Goal: Task Accomplishment & Management: Manage account settings

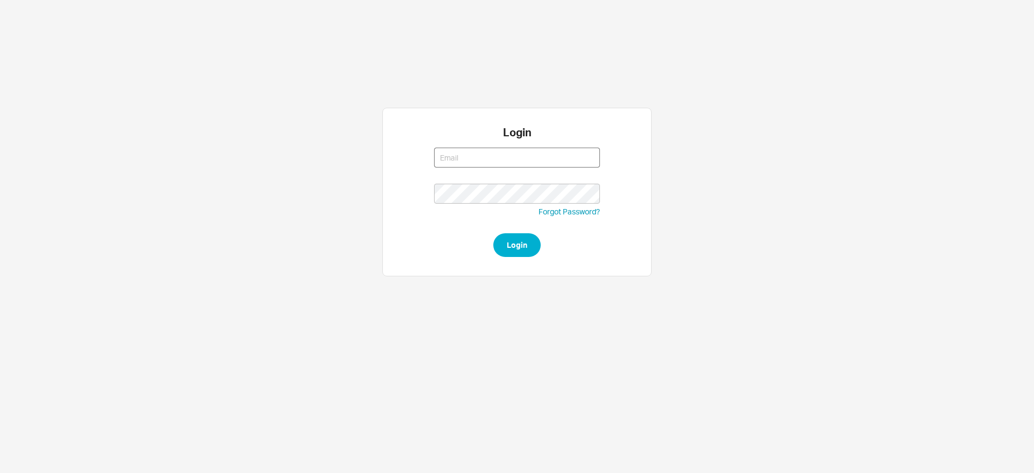
type input "rikki@qualitybath.com"
click at [520, 246] on button "Login" at bounding box center [516, 245] width 47 height 24
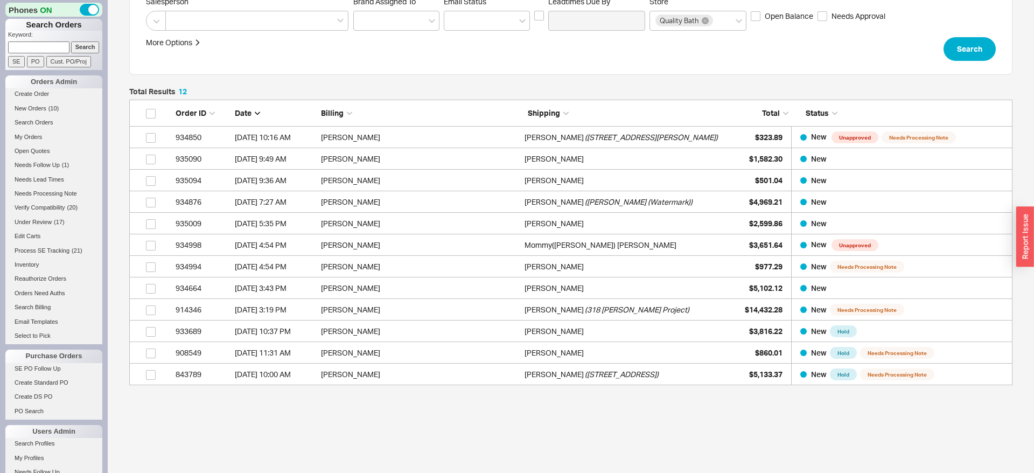
scroll to position [197, 0]
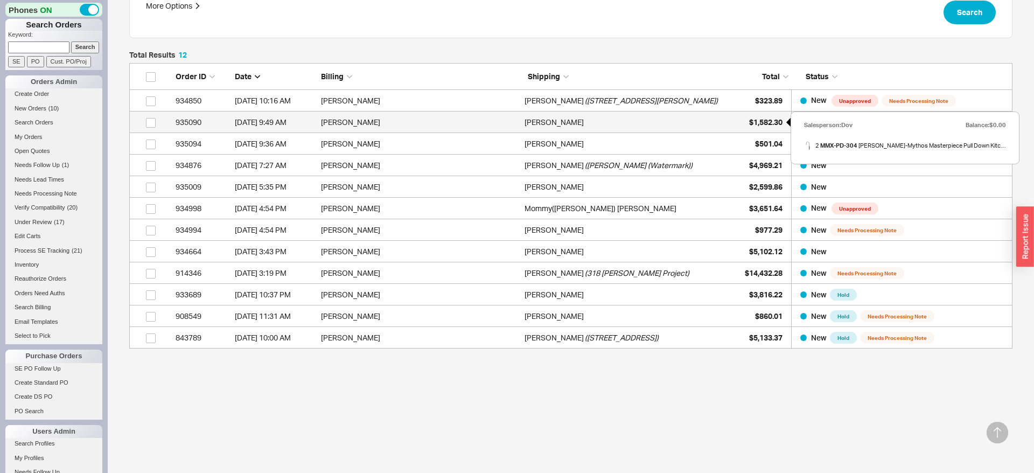
click at [768, 124] on span "$1,582.30" at bounding box center [765, 121] width 33 height 9
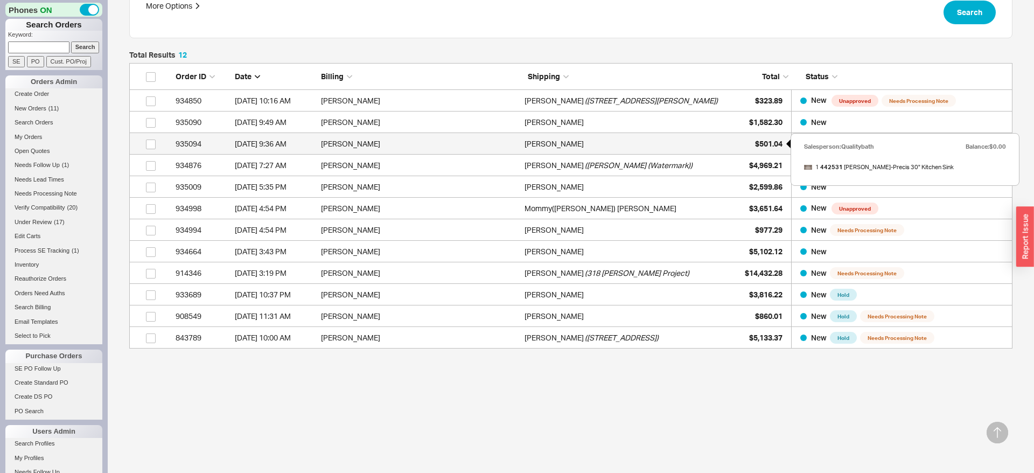
click at [760, 148] on span "$501.04" at bounding box center [768, 143] width 27 height 9
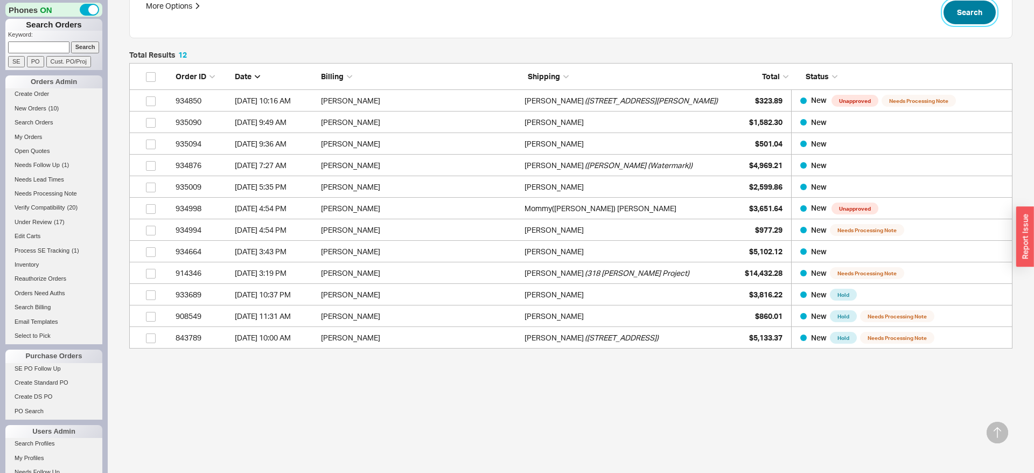
click at [967, 10] on button "Search" at bounding box center [970, 13] width 52 height 24
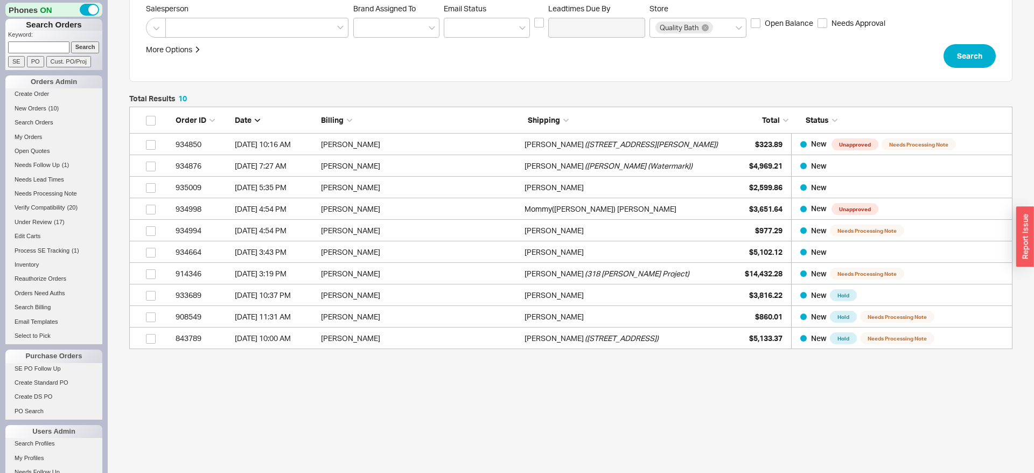
scroll to position [242, 884]
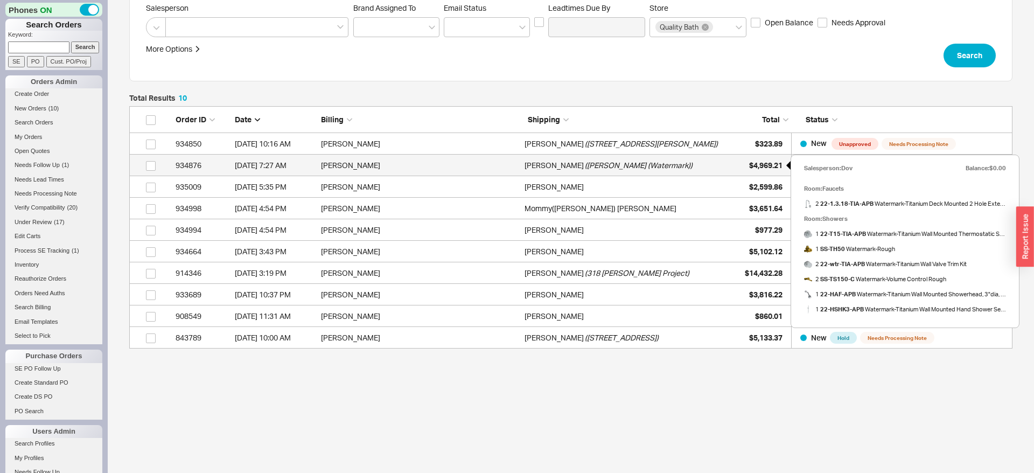
click at [761, 164] on span "$4,969.21" at bounding box center [765, 165] width 33 height 9
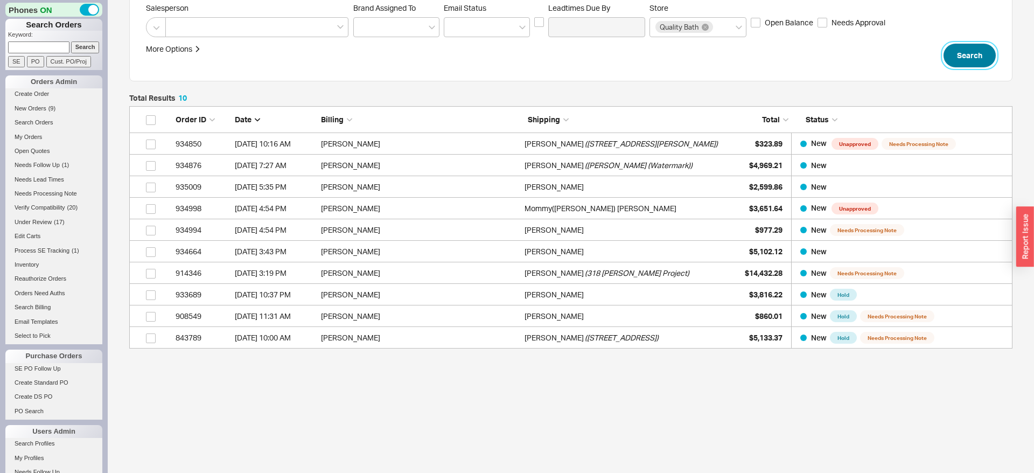
click at [956, 64] on button "Search" at bounding box center [970, 56] width 52 height 24
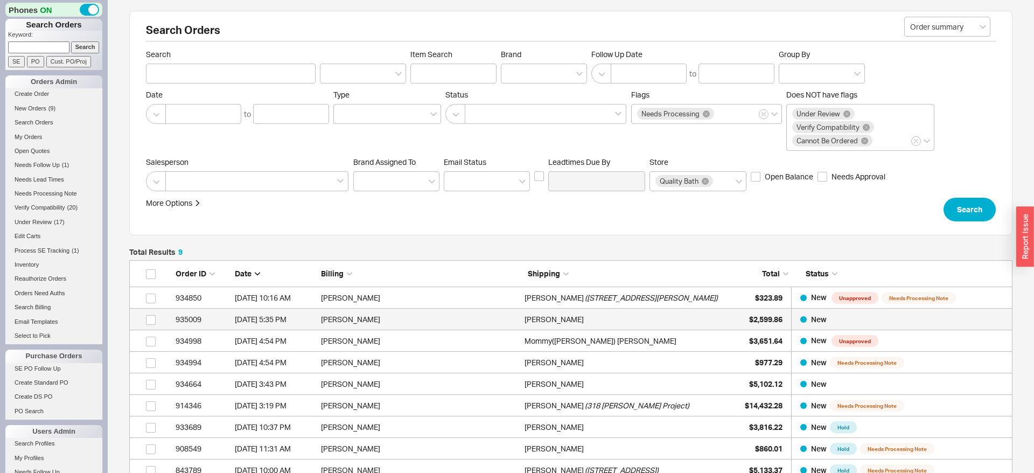
scroll to position [133, 0]
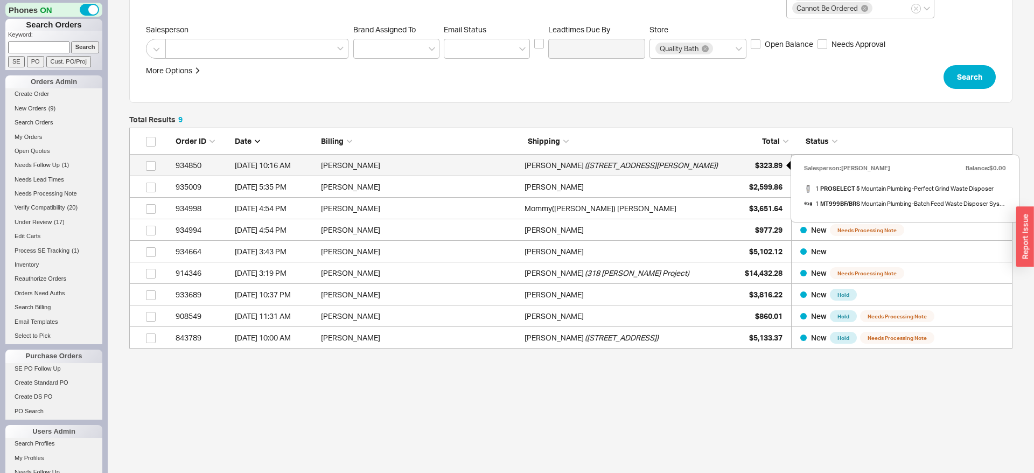
click at [780, 159] on div "$323.89" at bounding box center [756, 166] width 54 height 22
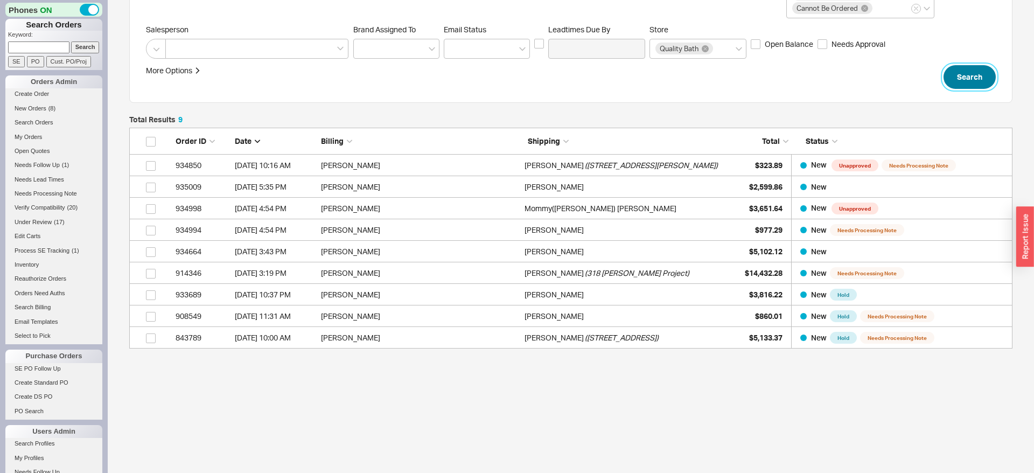
click at [986, 81] on button "Search" at bounding box center [970, 77] width 52 height 24
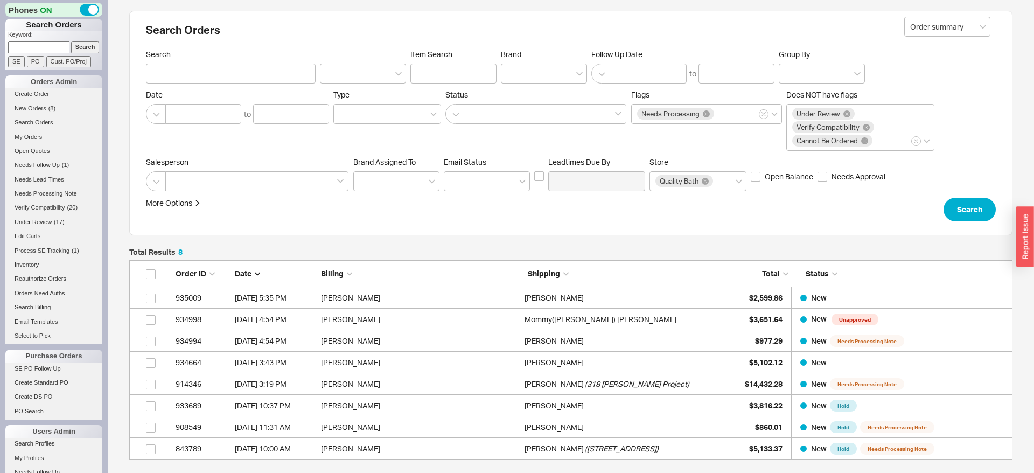
scroll to position [111, 0]
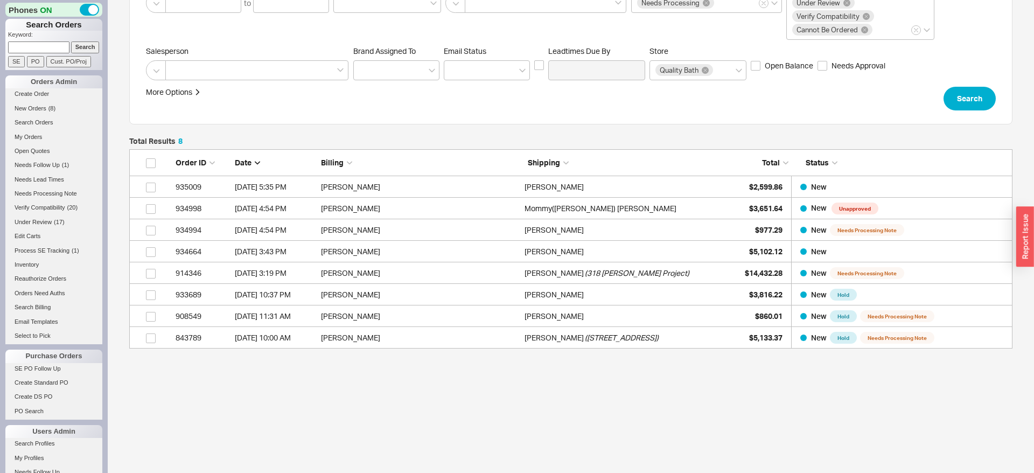
click at [752, 173] on div "Order ID Date Billing Shipping Total Status" at bounding box center [571, 162] width 884 height 27
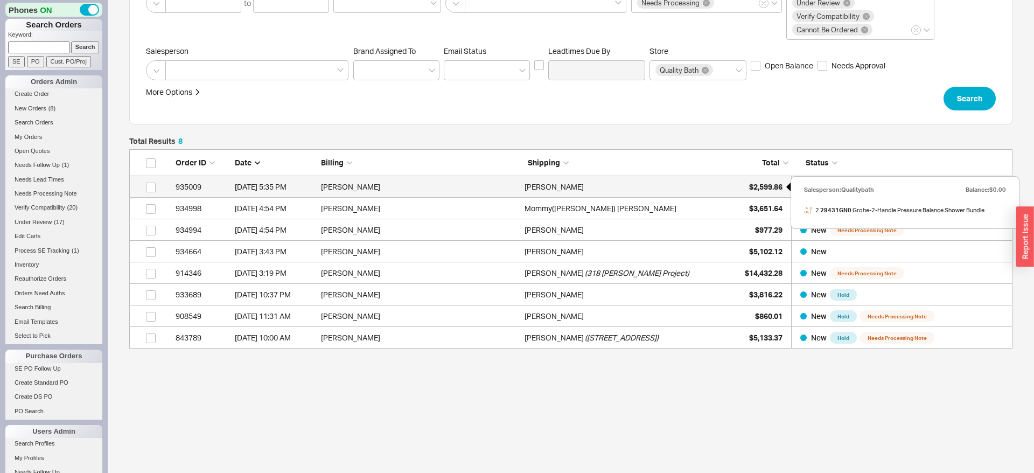
click at [756, 185] on span "$2,599.86" at bounding box center [765, 186] width 33 height 9
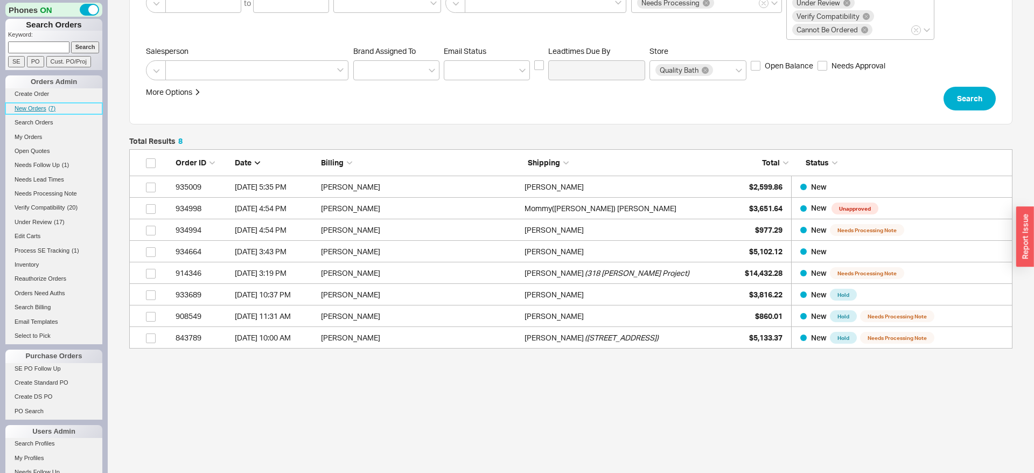
click at [52, 109] on span "( 7 )" at bounding box center [51, 108] width 7 height 6
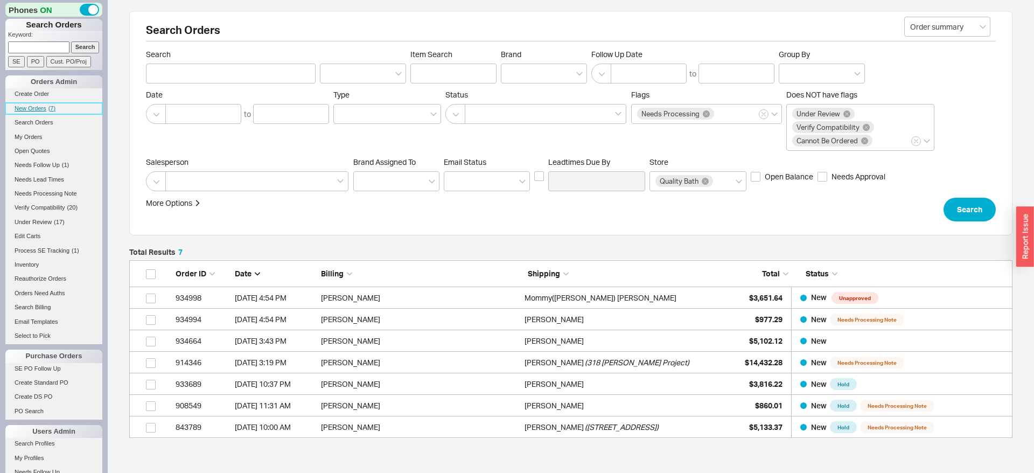
click at [33, 106] on span "New Orders" at bounding box center [31, 108] width 32 height 6
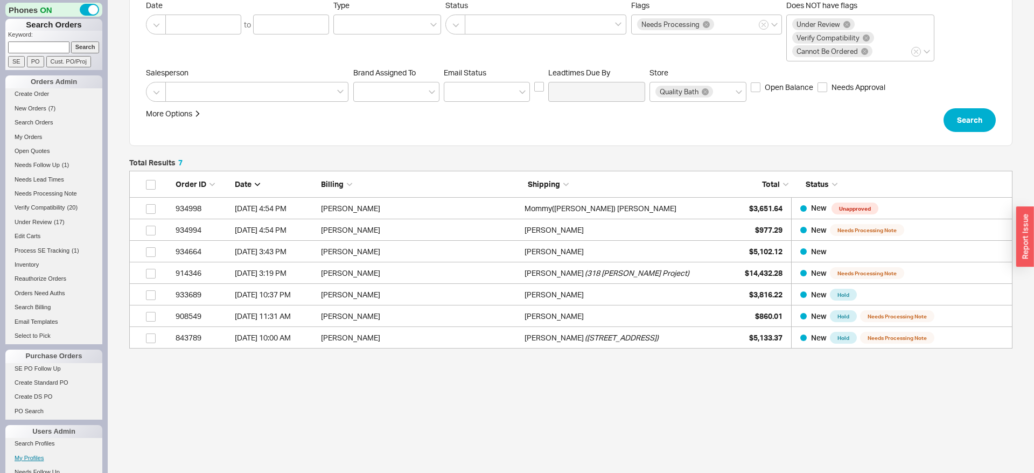
scroll to position [417, 0]
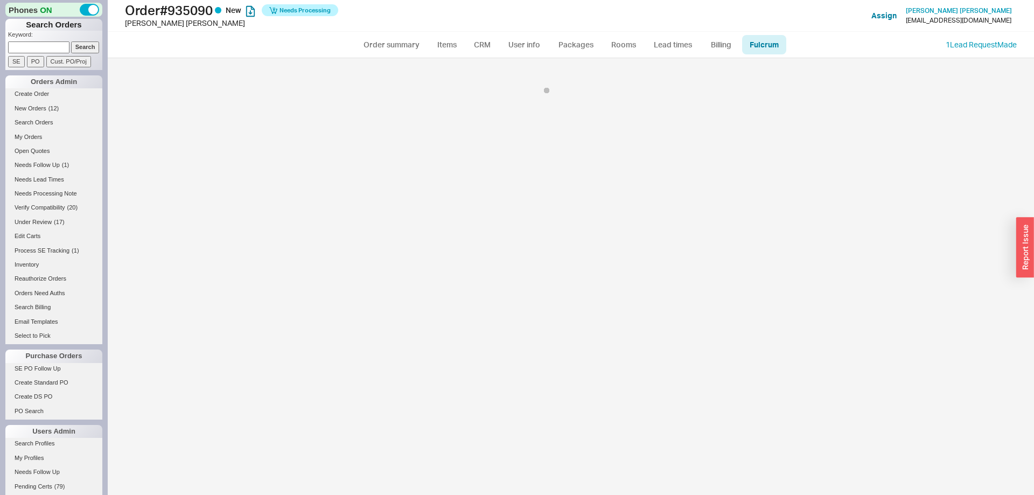
select select "547"
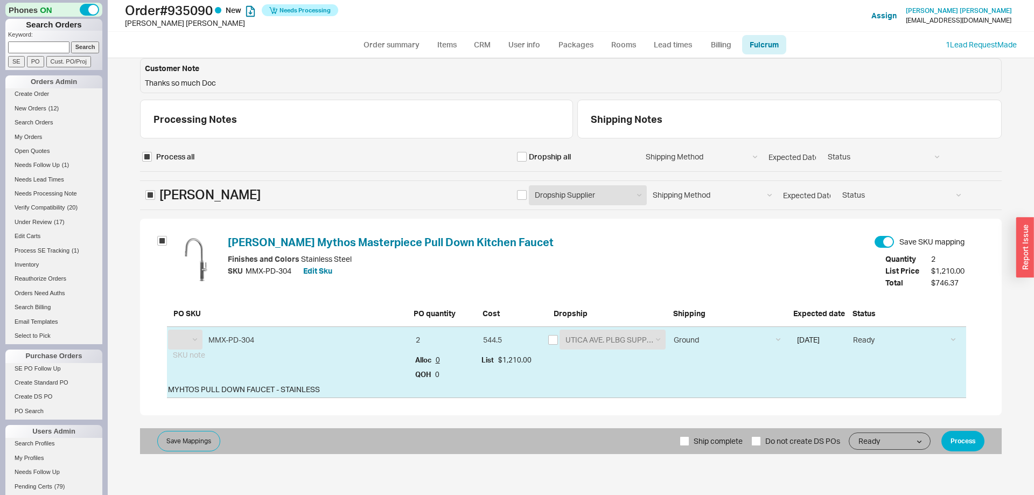
select select "FRN"
click at [554, 335] on input "checkbox" at bounding box center [553, 340] width 10 height 10
checkbox input "true"
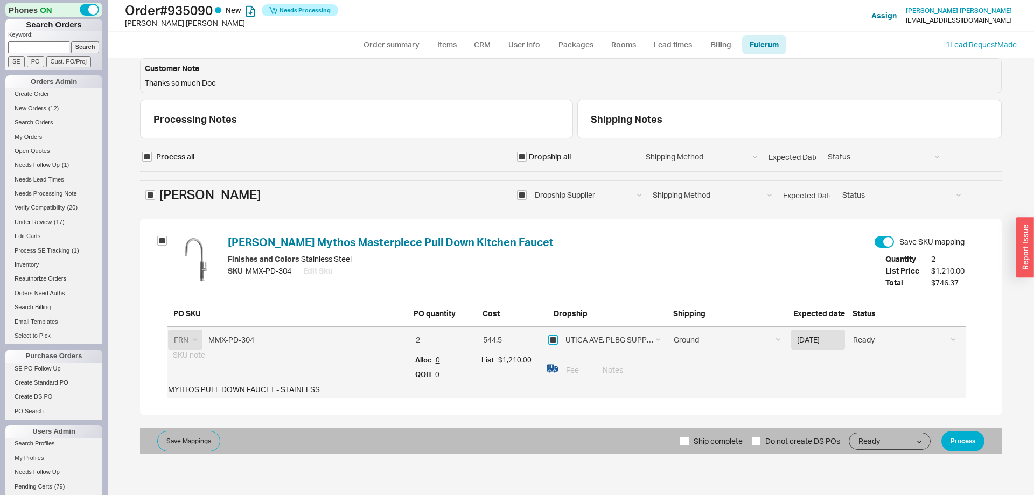
checkbox input "true"
drag, startPoint x: 969, startPoint y: 428, endPoint x: 969, endPoint y: 435, distance: 6.5
click at [969, 428] on div "Save Mappings Ship complete Do not create DS POs Ready On Hold Call Before Ship…" at bounding box center [571, 441] width 862 height 26
click at [969, 435] on button "Process" at bounding box center [963, 441] width 43 height 20
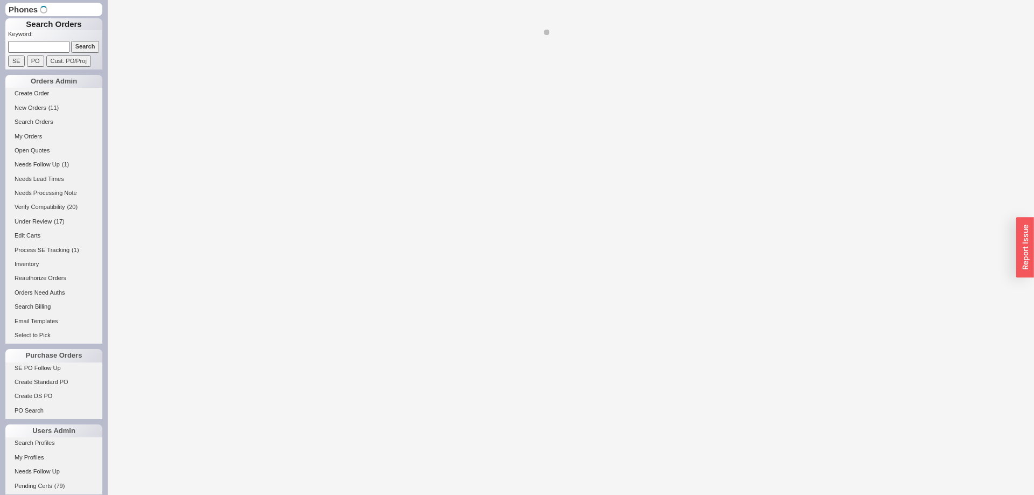
select select "*"
select select "LOW"
select select "3"
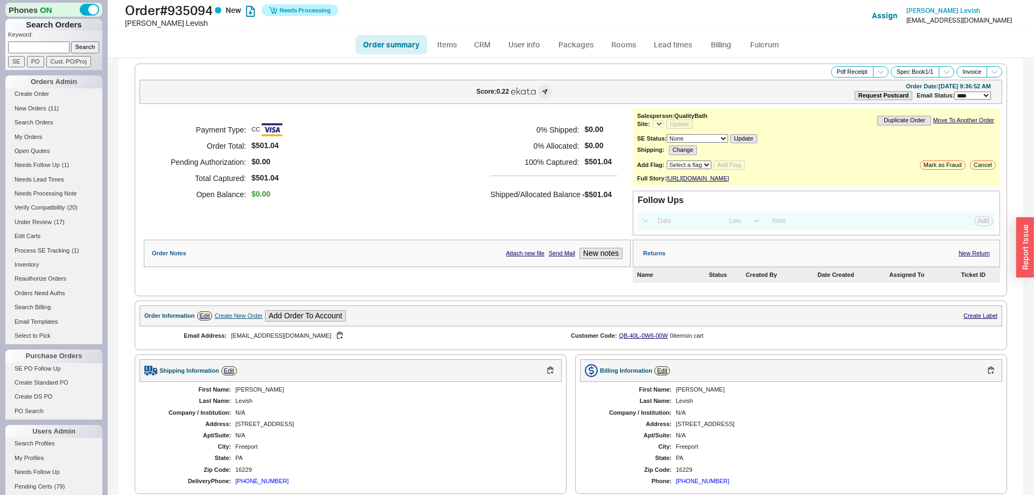
select select "*"
click at [756, 44] on link "Fulcrum" at bounding box center [764, 44] width 44 height 19
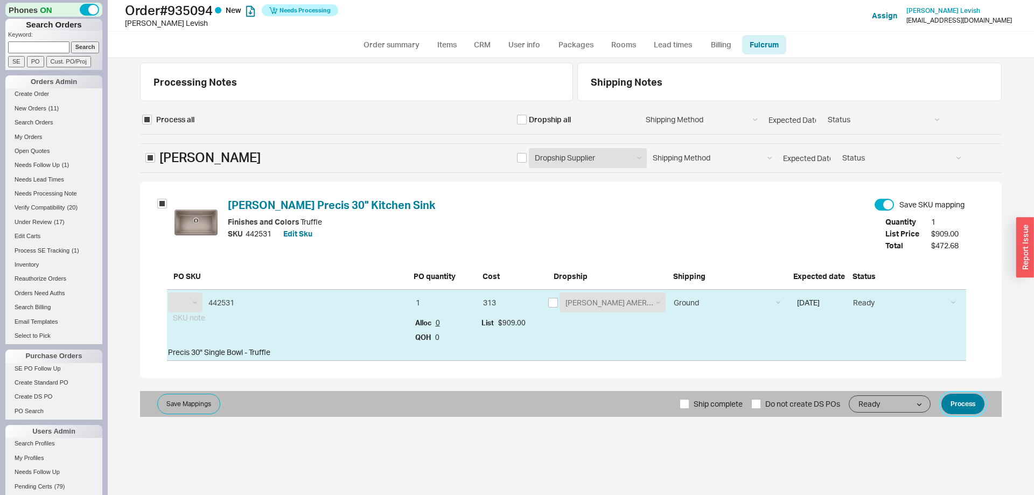
click at [953, 413] on button "Process" at bounding box center [963, 404] width 43 height 20
select select "BLN"
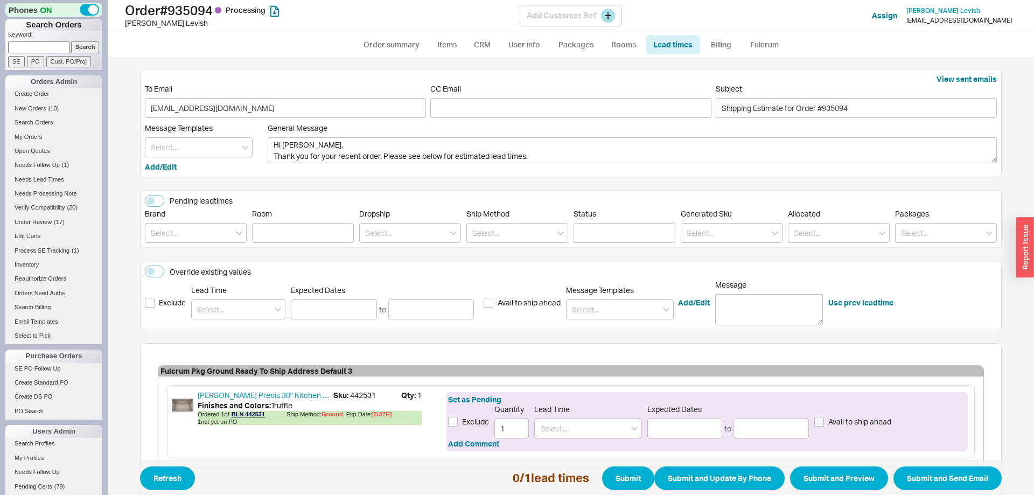
drag, startPoint x: 397, startPoint y: 29, endPoint x: 394, endPoint y: 37, distance: 8.5
click at [396, 29] on div "Order # 935094 Processing Dylan Levish Add Customer Ref Assign Dylan Levish dyl…" at bounding box center [571, 16] width 927 height 32
click at [394, 37] on link "Order summary" at bounding box center [392, 44] width 72 height 19
select select "*"
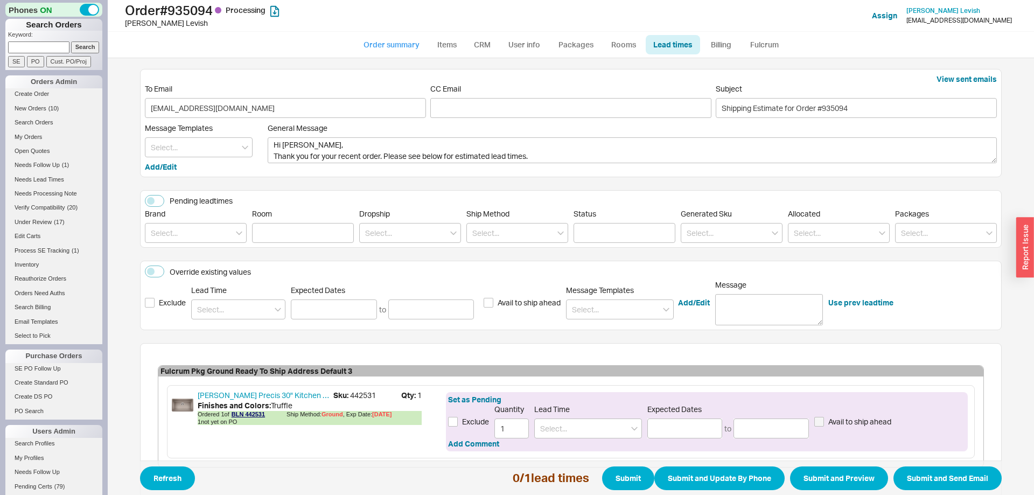
select select "LOW"
select select "3"
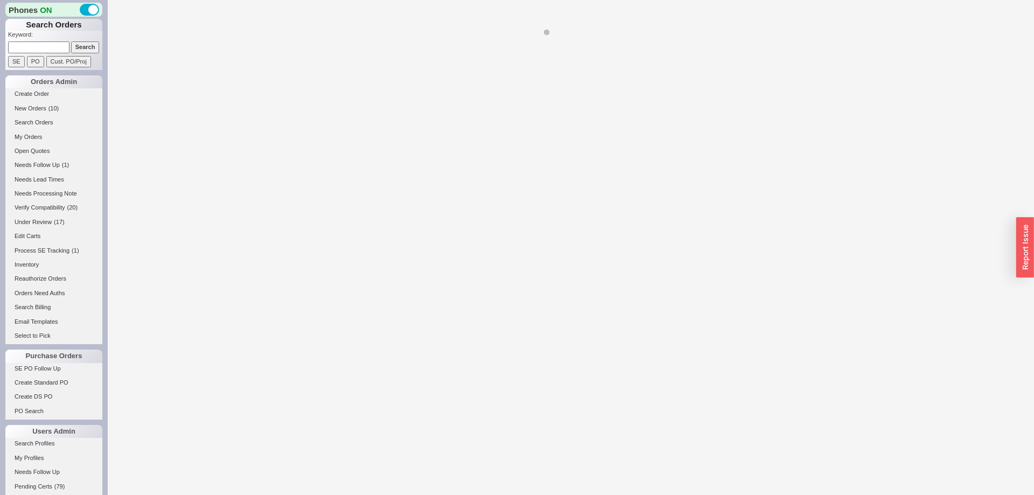
select select "*"
select select "LOW"
select select "3"
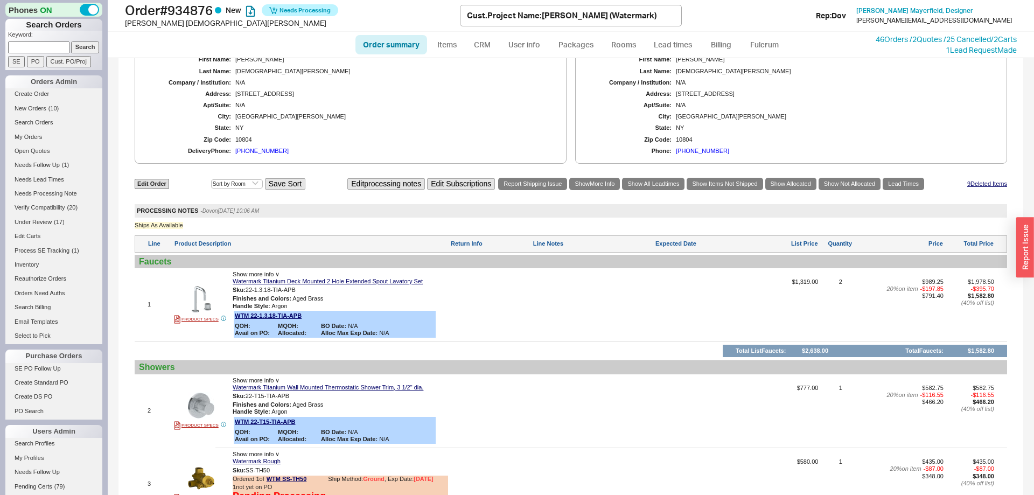
select select "*"
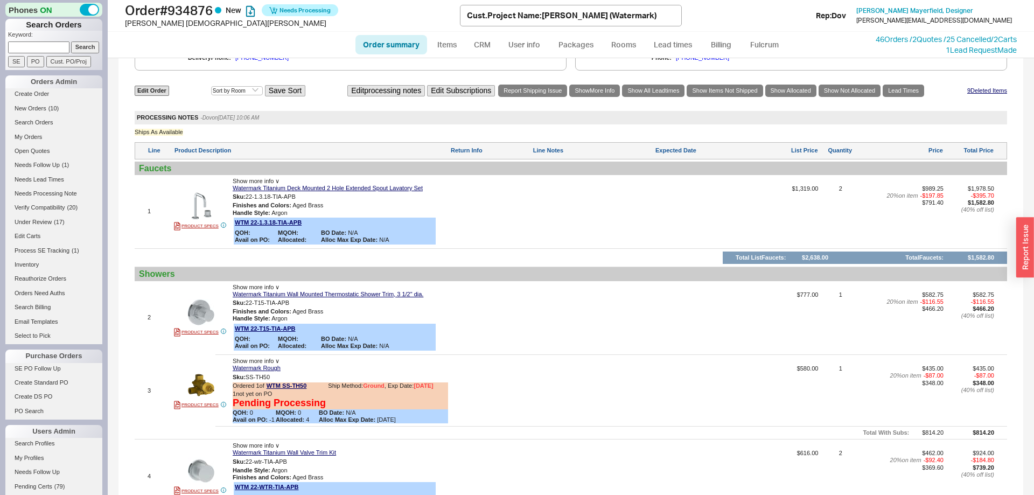
scroll to position [438, 0]
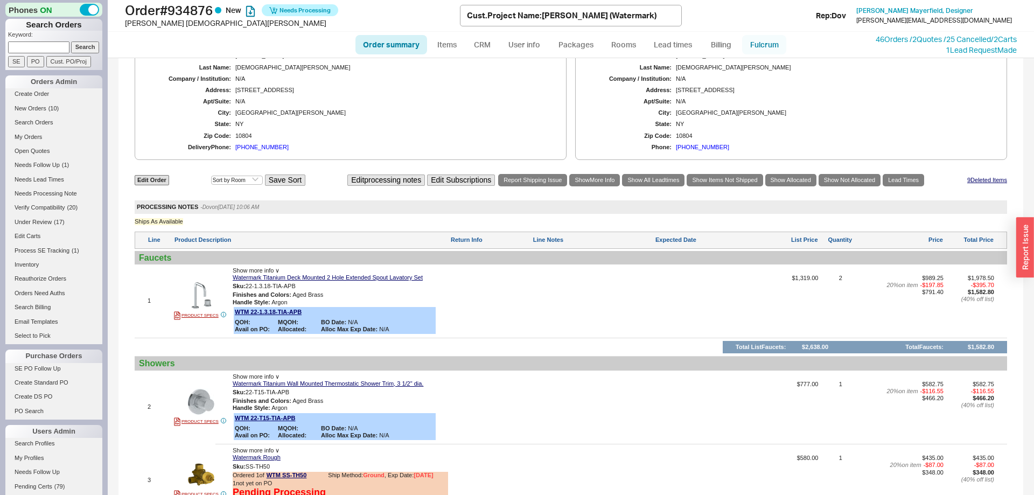
click at [780, 46] on link "Fulcrum" at bounding box center [764, 44] width 44 height 19
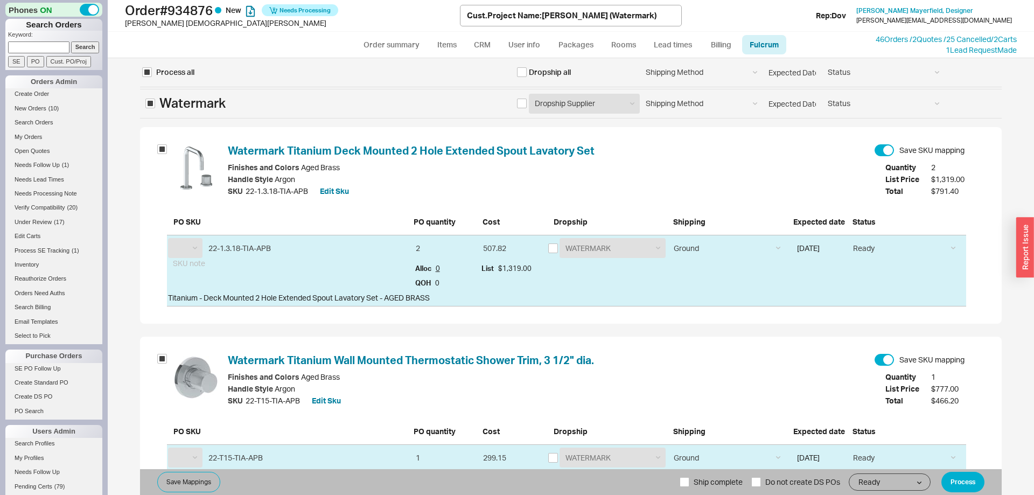
select select "WTM"
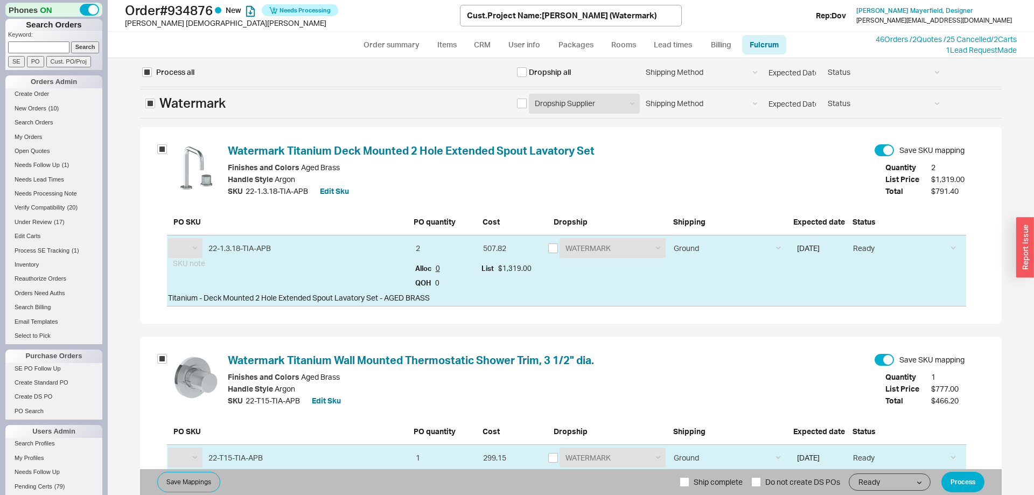
select select "WTM"
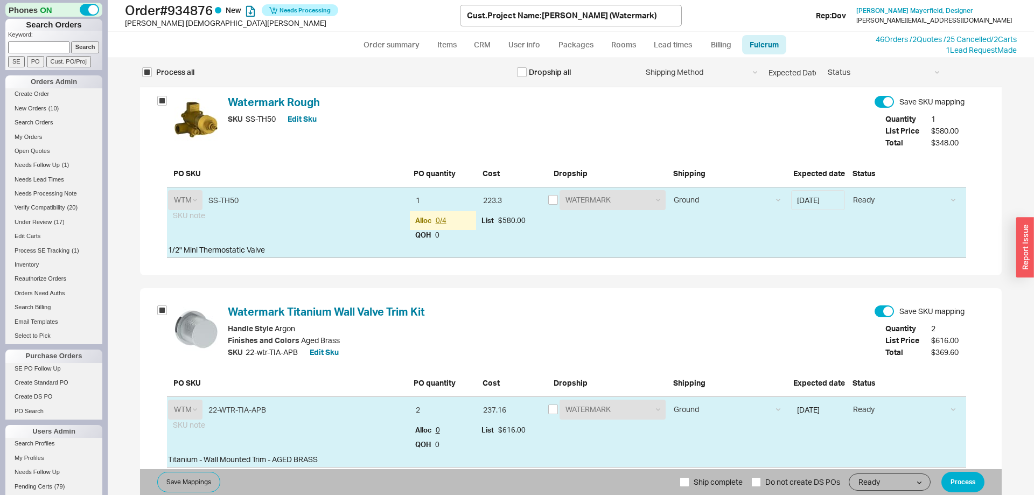
scroll to position [550, 0]
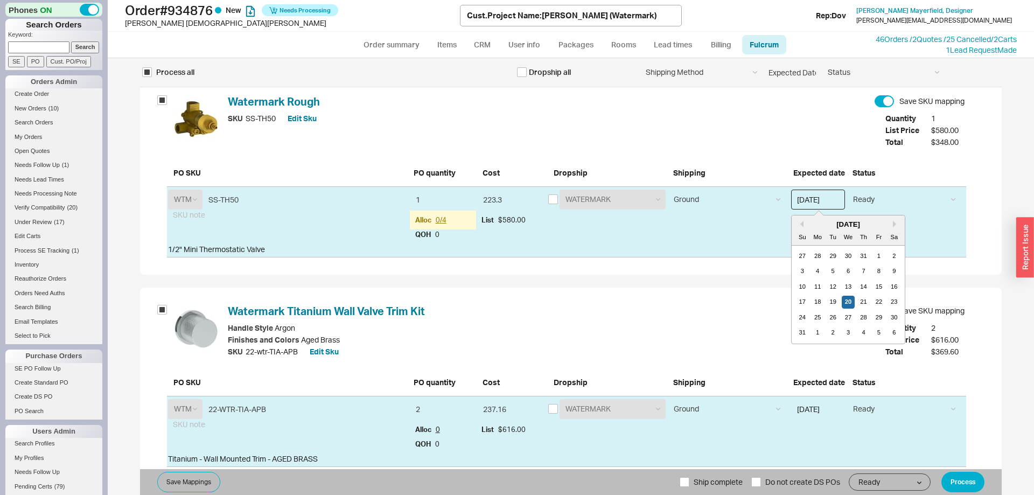
click at [820, 197] on input "[DATE]" at bounding box center [818, 200] width 54 height 20
click at [804, 261] on div "27" at bounding box center [802, 255] width 13 height 13
type input "[DATE]"
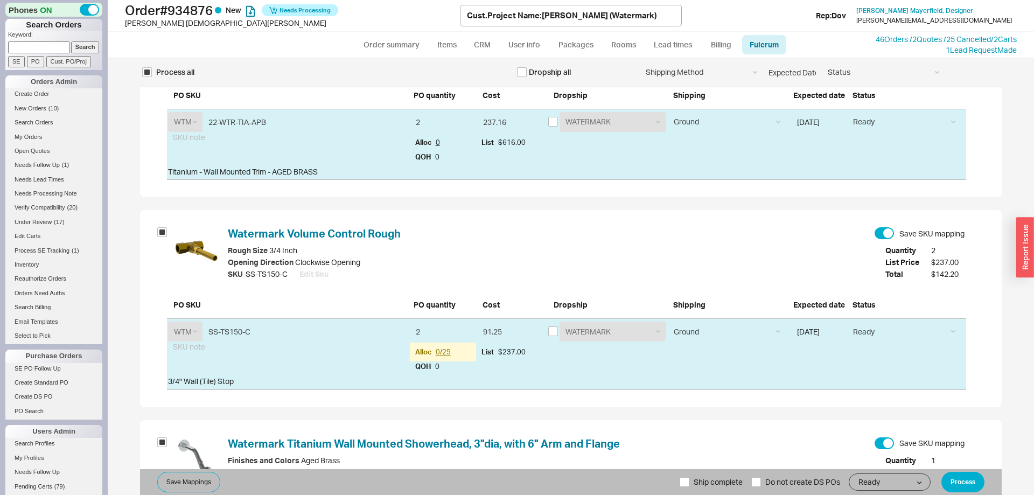
scroll to position [932, 0]
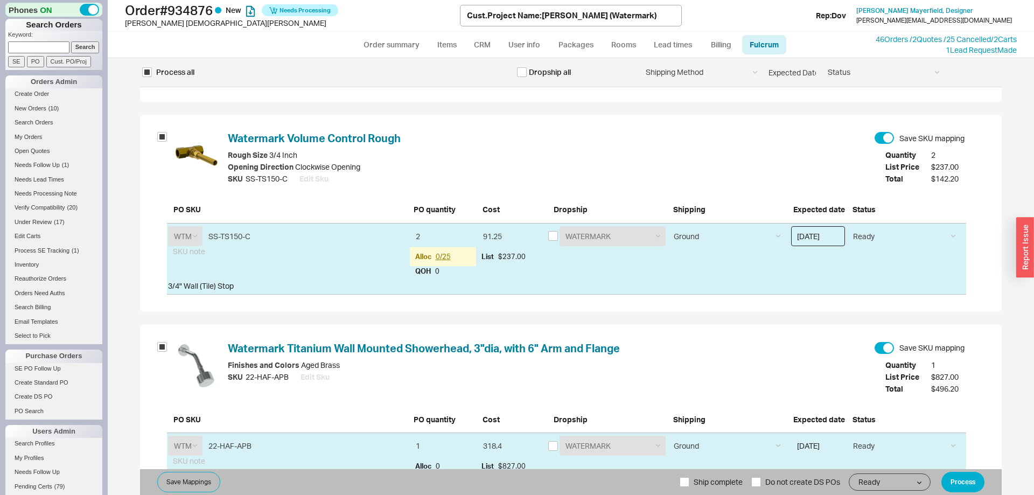
click at [813, 245] on input "[DATE]" at bounding box center [818, 236] width 54 height 20
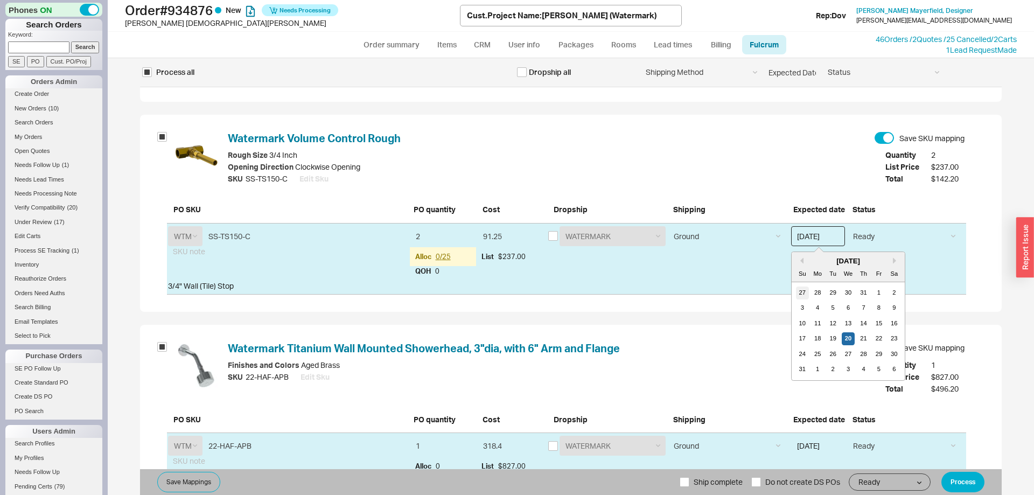
click at [805, 289] on div "27" at bounding box center [802, 293] width 13 height 13
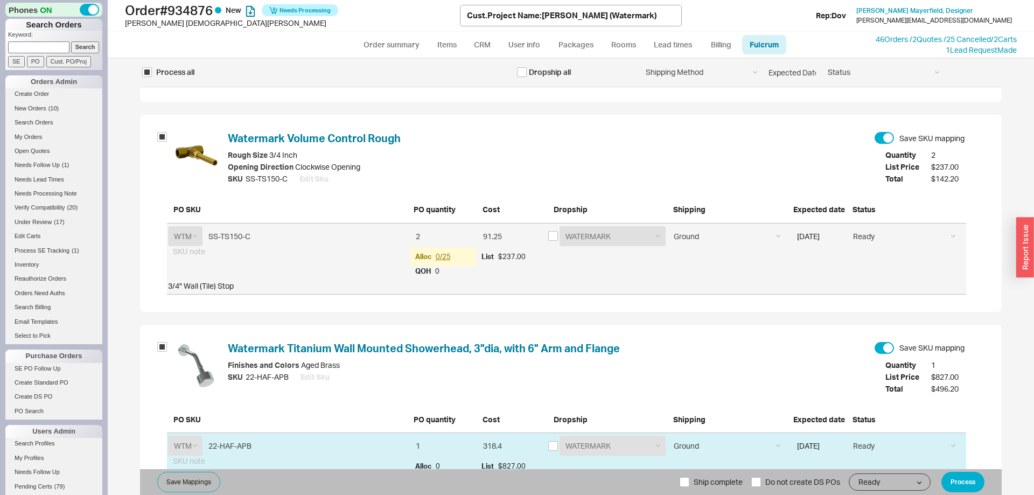
type input "07/27/2025"
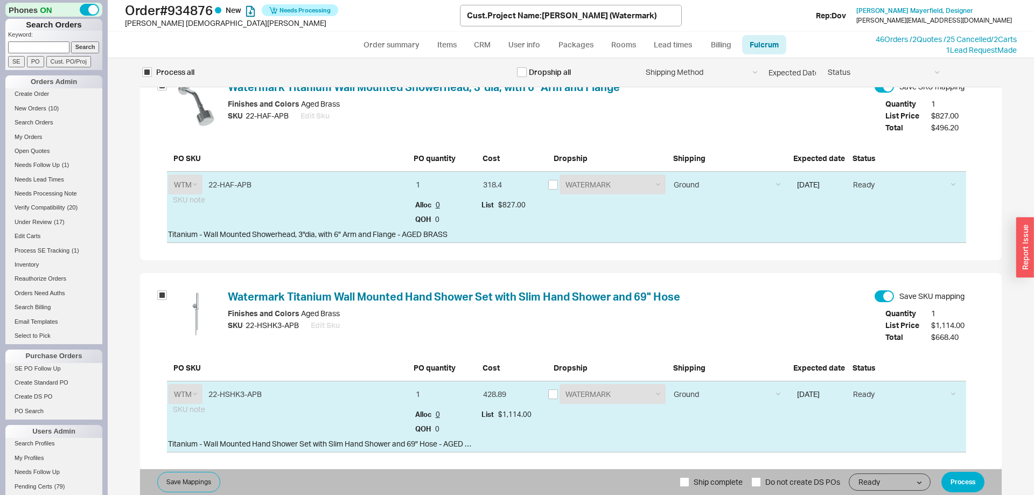
scroll to position [1207, 0]
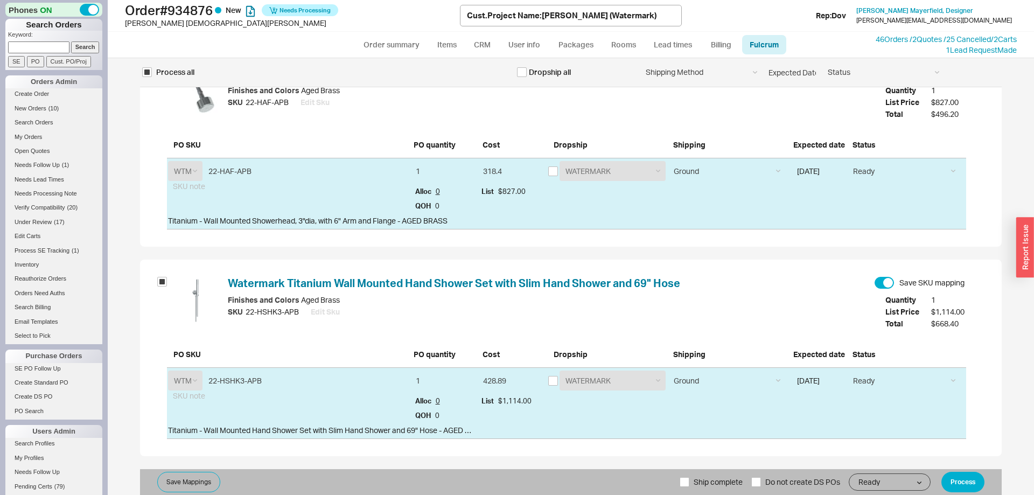
click at [722, 478] on span "Ship complete" at bounding box center [718, 482] width 49 height 26
click at [690, 478] on input "Ship complete" at bounding box center [685, 482] width 10 height 10
checkbox input "true"
drag, startPoint x: 956, startPoint y: 481, endPoint x: 1011, endPoint y: 463, distance: 57.1
click at [956, 481] on button "Process" at bounding box center [963, 482] width 43 height 20
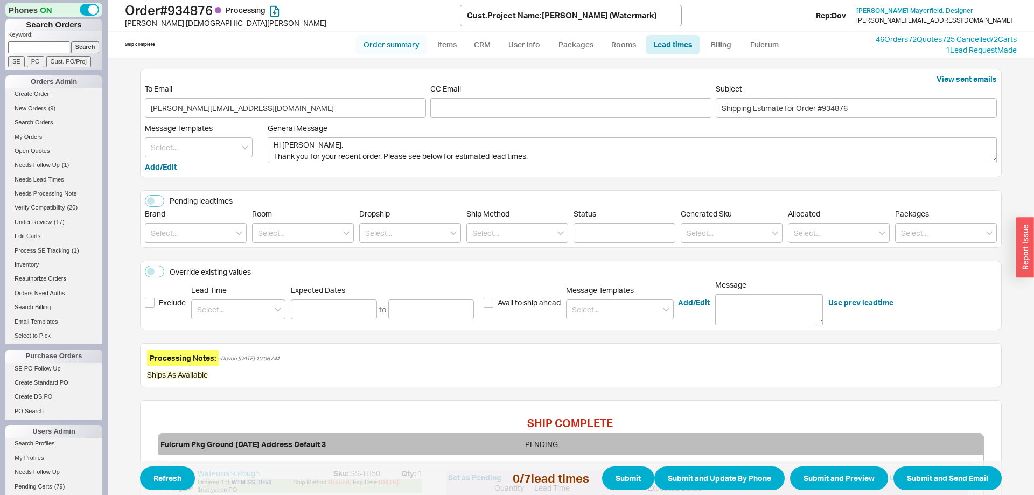
click at [378, 52] on link "Order summary" at bounding box center [392, 44] width 72 height 19
select select "*"
select select "LOW"
select select "3"
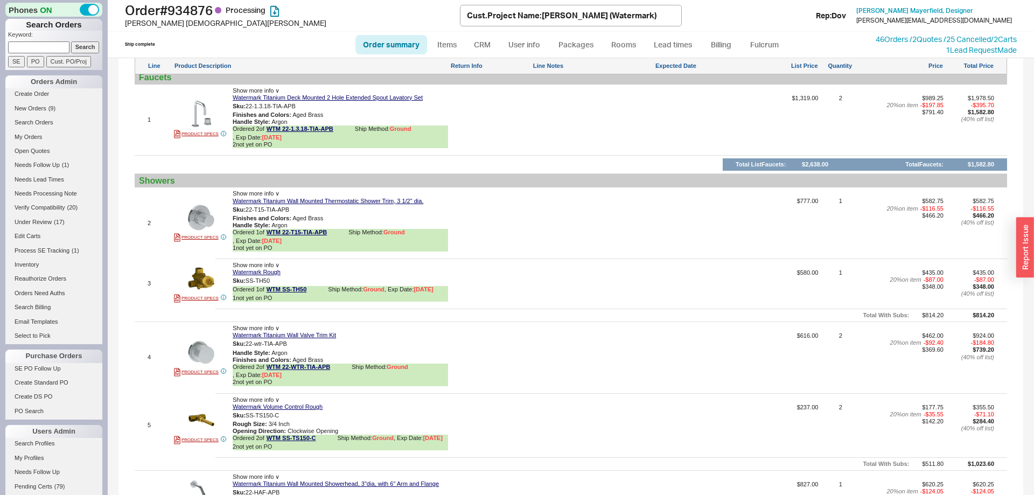
scroll to position [917, 0]
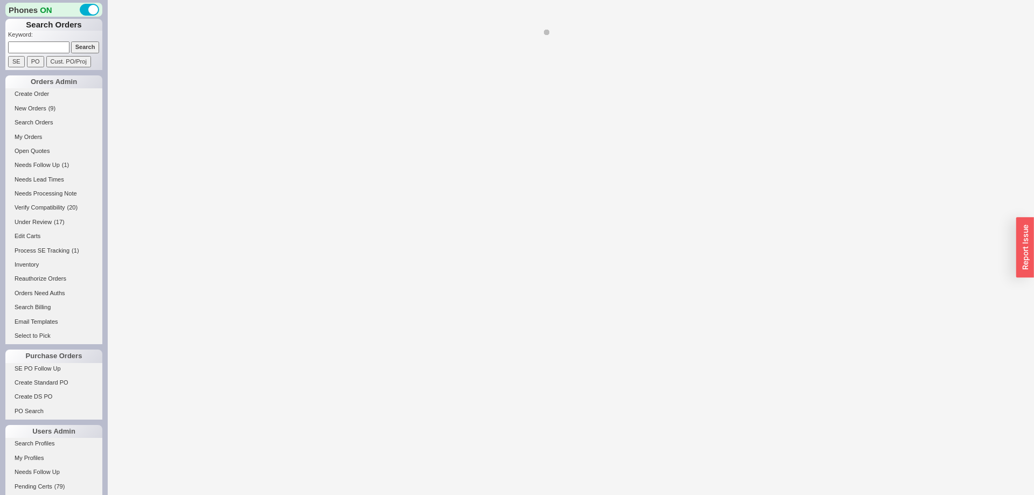
select select "*"
select select "LOW"
select select "3"
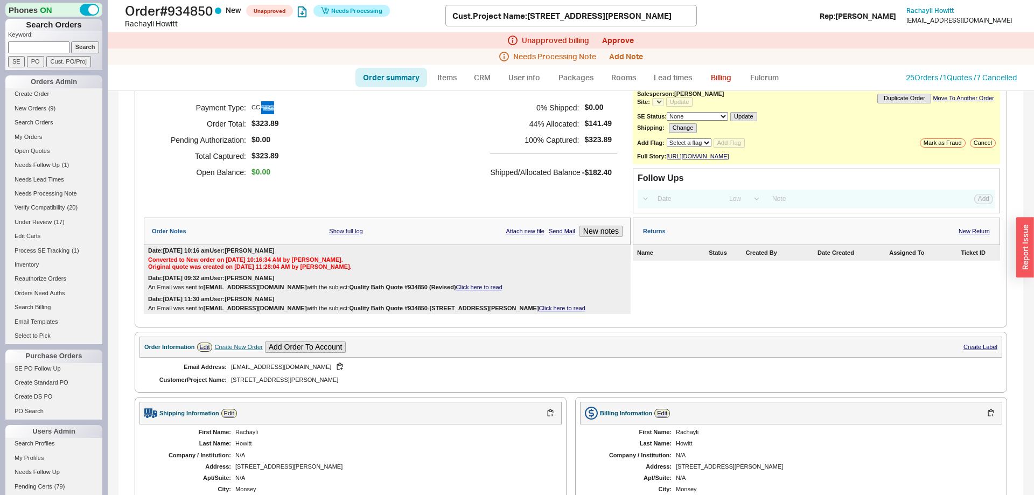
select select "*"
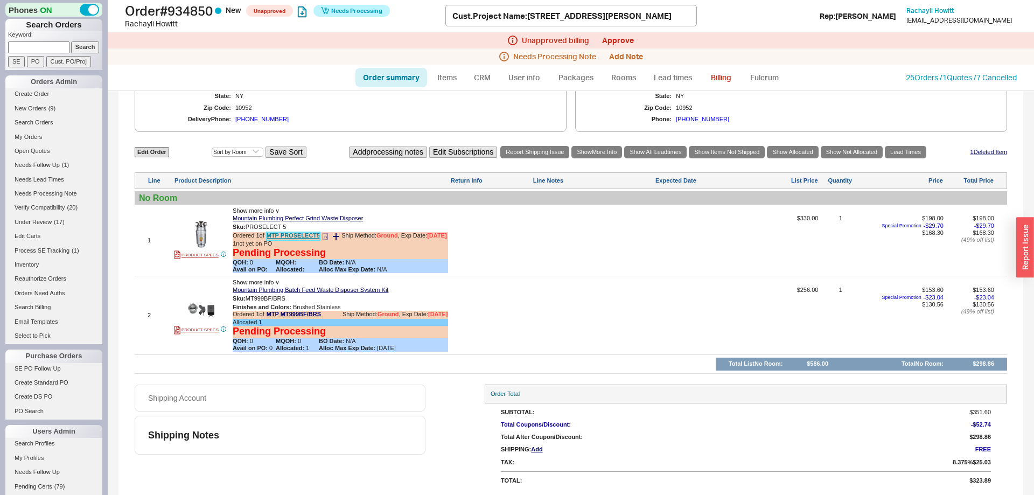
click at [292, 232] on link "MTP PROSELECT5" at bounding box center [293, 236] width 53 height 8
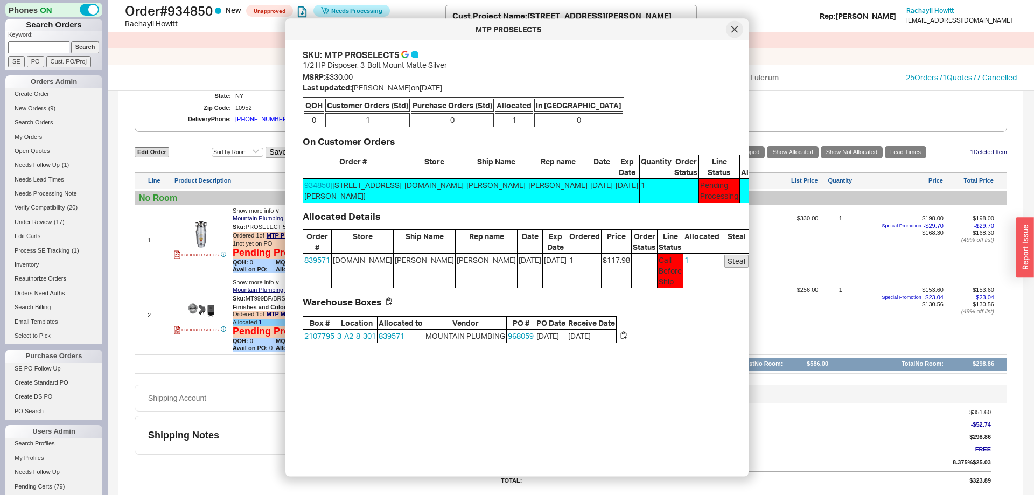
click at [740, 23] on div at bounding box center [734, 29] width 17 height 17
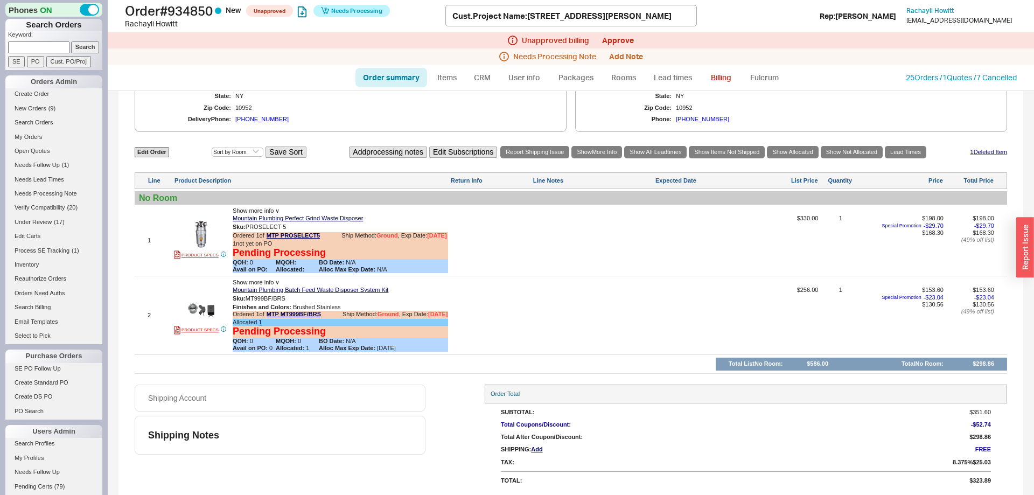
scroll to position [0, 0]
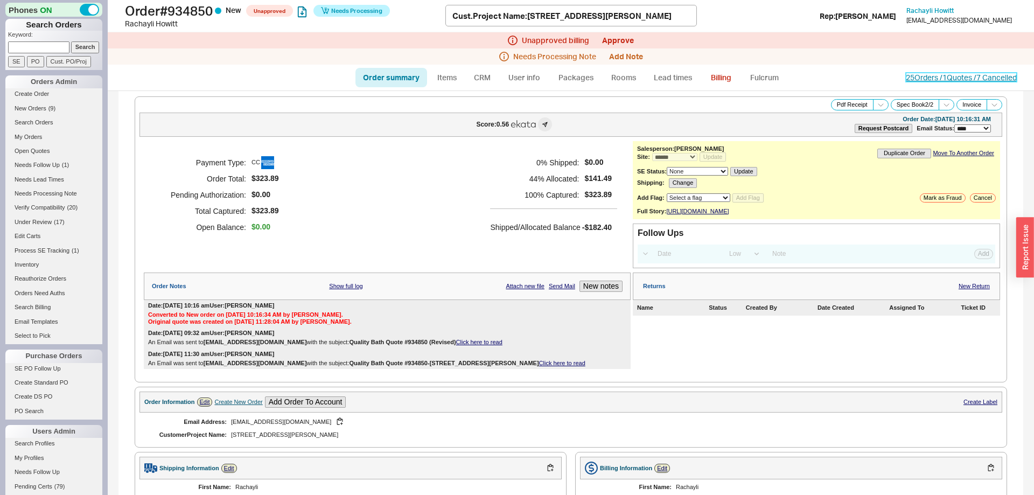
click at [908, 81] on link "25 Orders / 1 Quotes / 7 Cancelled" at bounding box center [961, 77] width 111 height 9
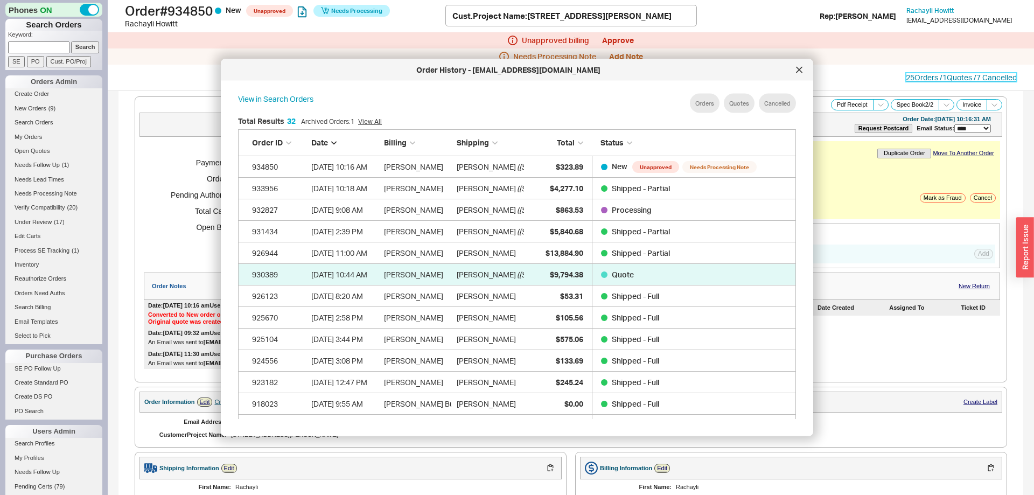
scroll to position [717, 558]
click at [799, 70] on icon at bounding box center [799, 69] width 5 height 5
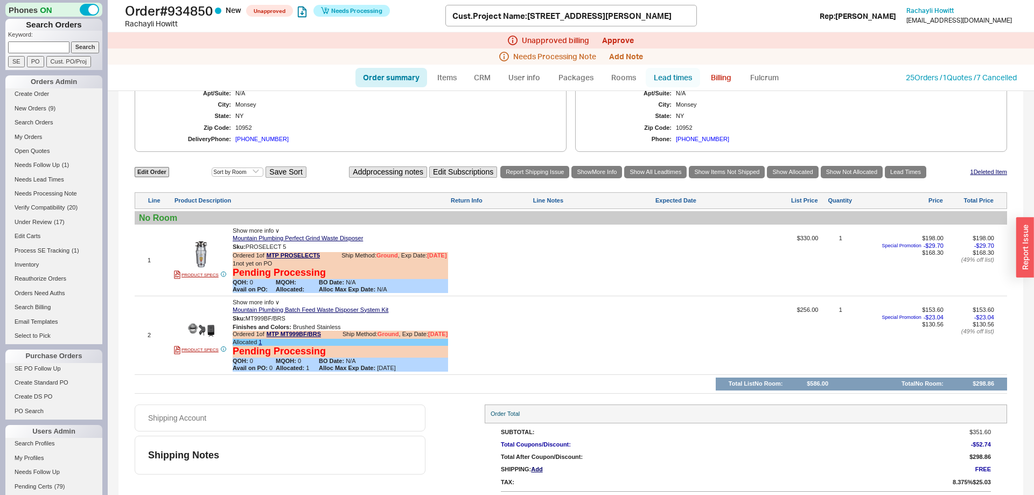
scroll to position [0, 0]
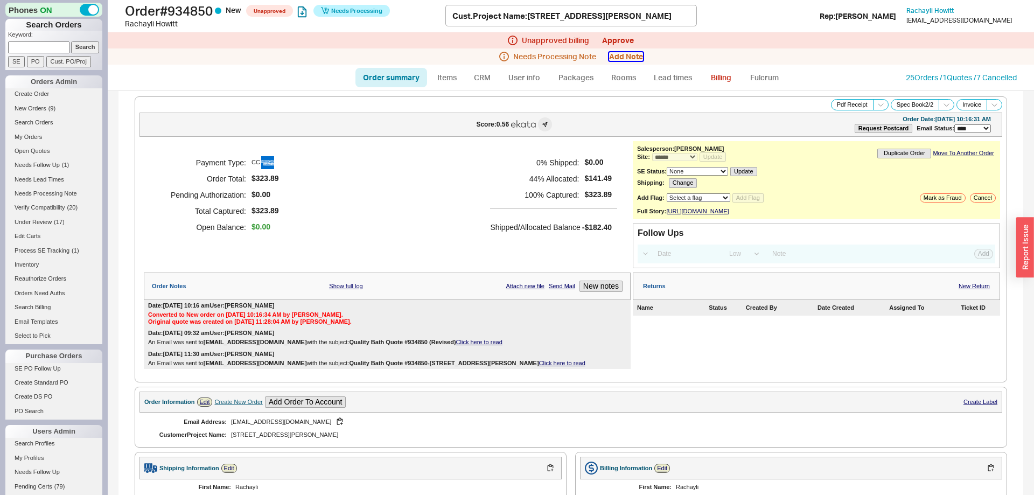
click at [618, 53] on button "Add Note" at bounding box center [626, 56] width 34 height 9
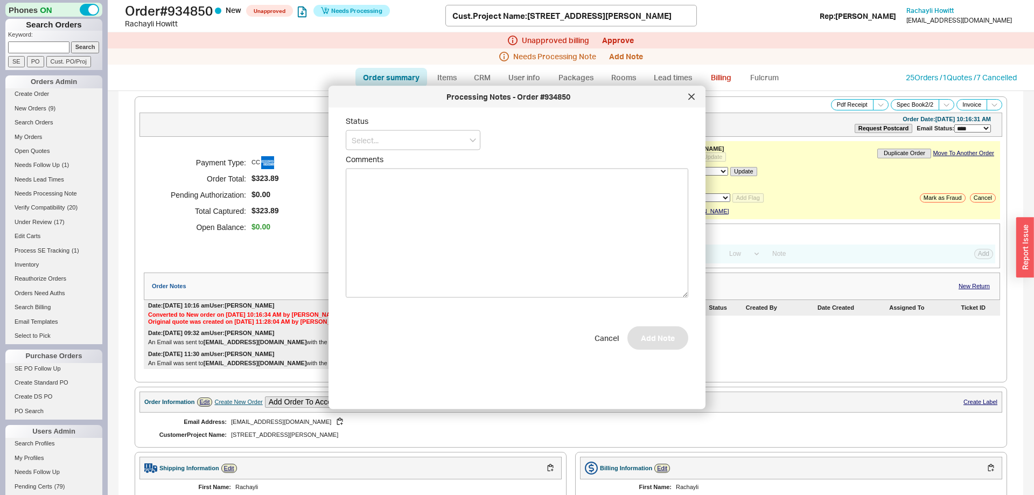
click at [681, 98] on div "Processing Notes - Order #934850" at bounding box center [508, 97] width 349 height 11
click at [691, 95] on icon at bounding box center [691, 97] width 6 height 6
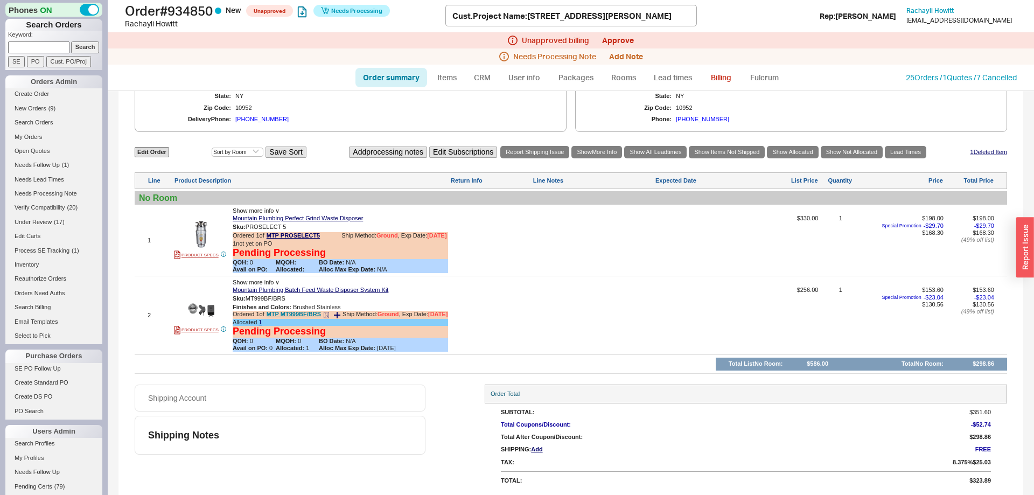
scroll to position [483, 0]
click at [301, 232] on div "Ordered 1 of MTP PROSELECT5 Ship Method: Ground , Exp Date: 1/1/00" at bounding box center [340, 236] width 215 height 8
click at [303, 232] on link "MTP PROSELECT5" at bounding box center [293, 236] width 53 height 8
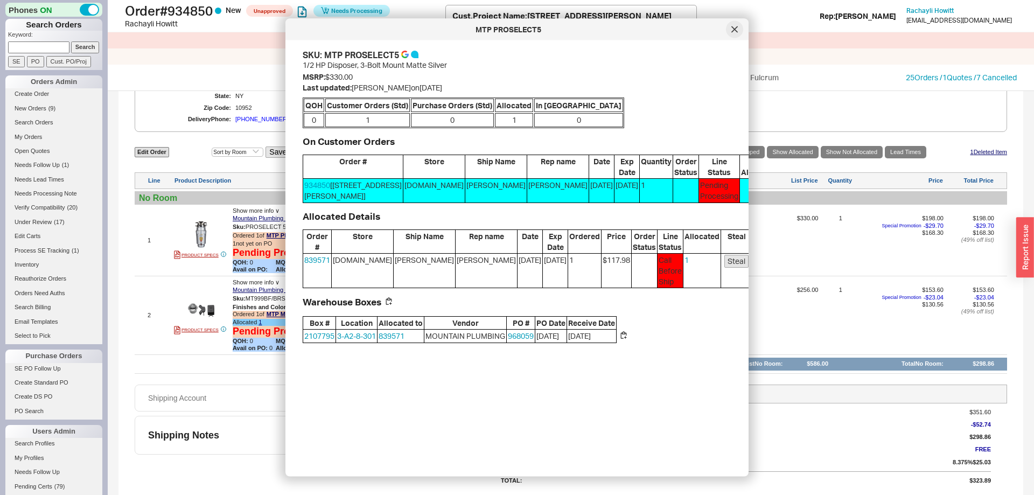
click at [736, 33] on div at bounding box center [734, 29] width 17 height 17
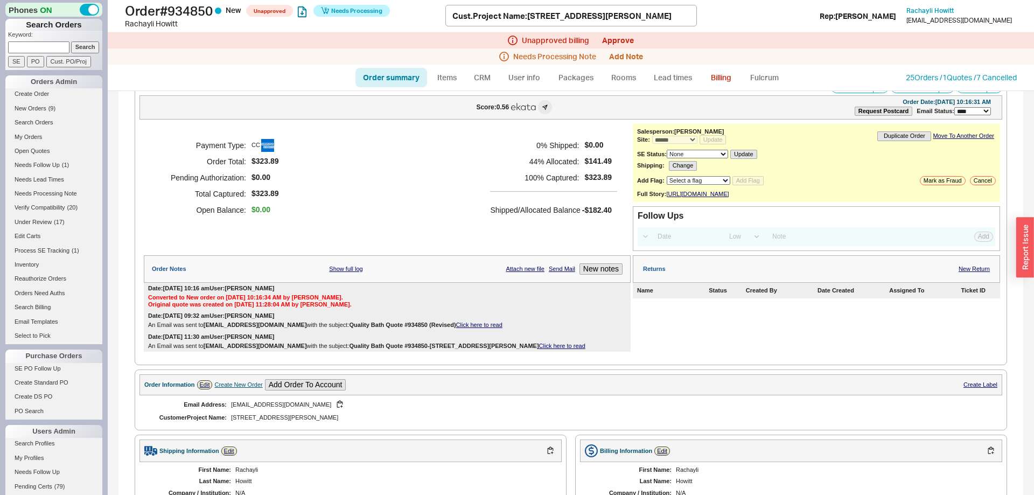
scroll to position [0, 0]
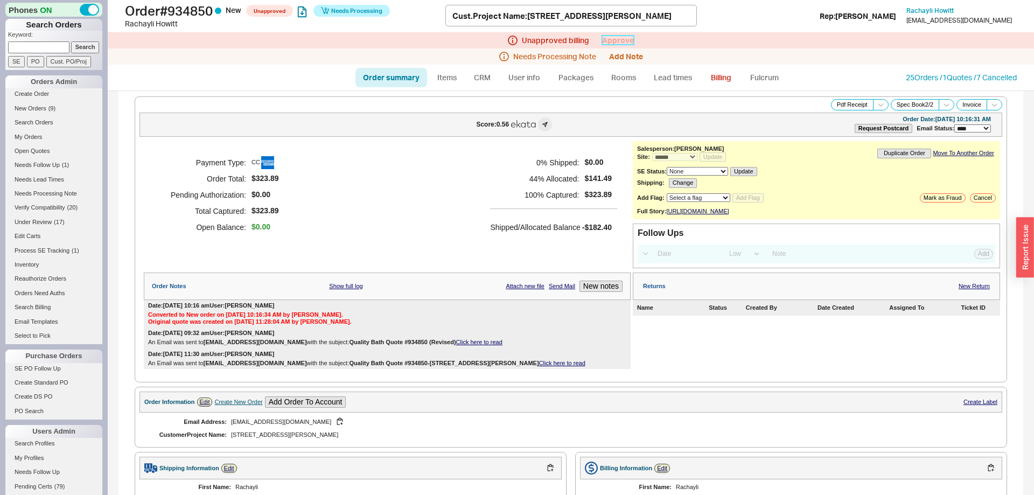
click at [617, 43] on link "Approve" at bounding box center [618, 40] width 32 height 9
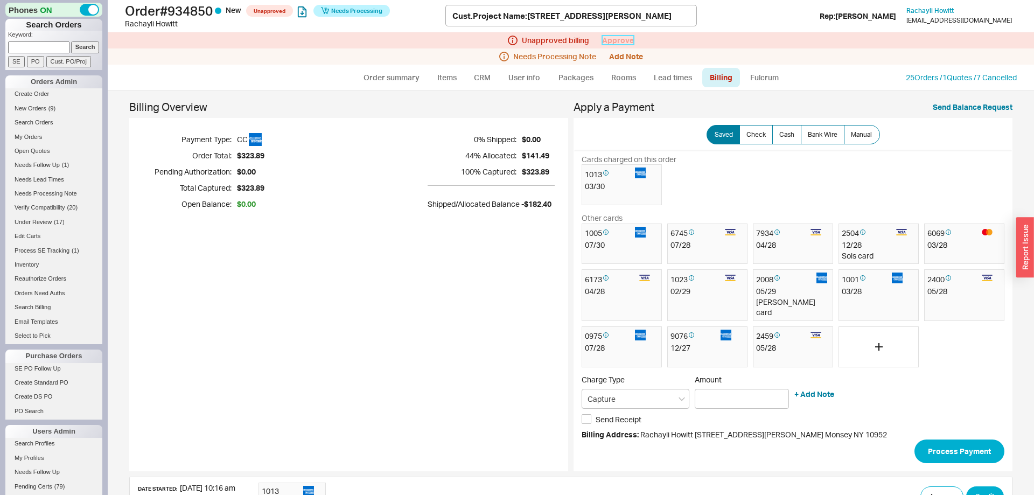
scroll to position [128, 0]
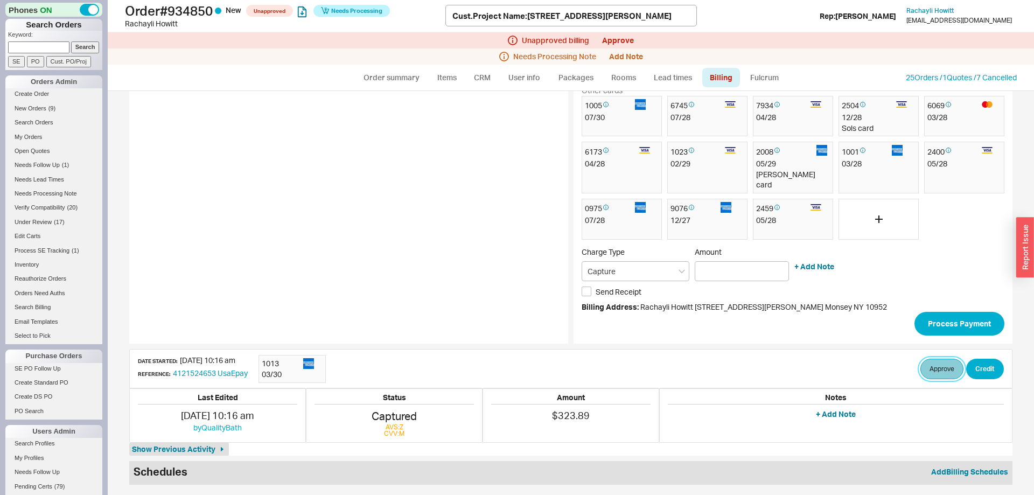
click at [944, 371] on button "Approve" at bounding box center [942, 369] width 43 height 20
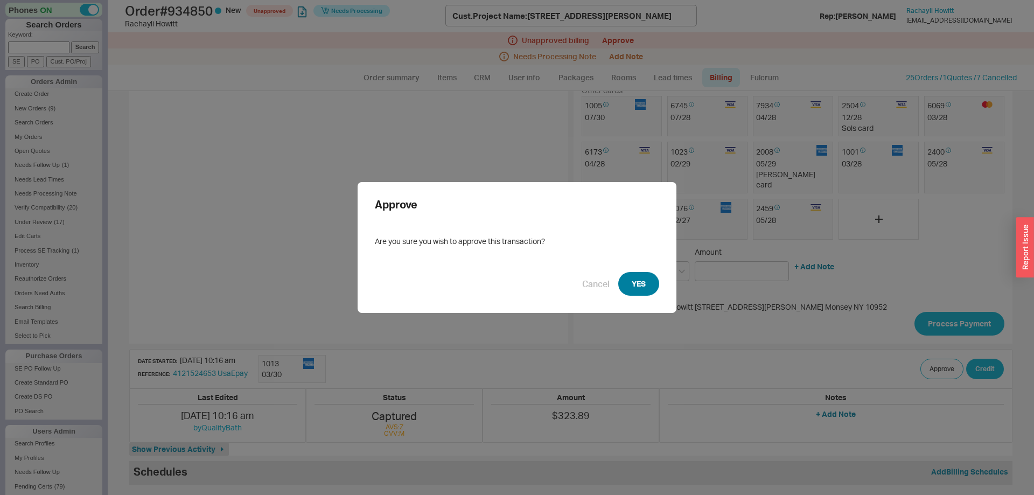
click at [646, 281] on button "YES" at bounding box center [638, 284] width 41 height 24
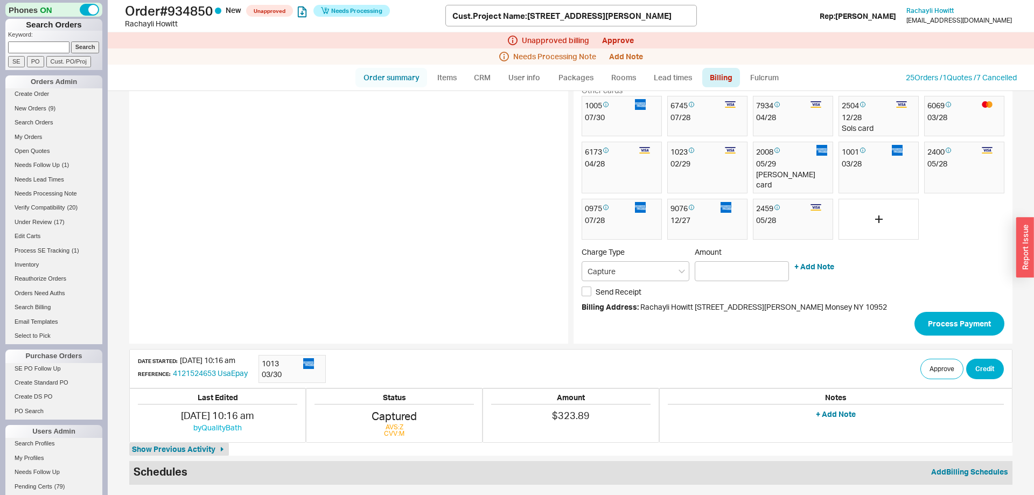
scroll to position [121, 0]
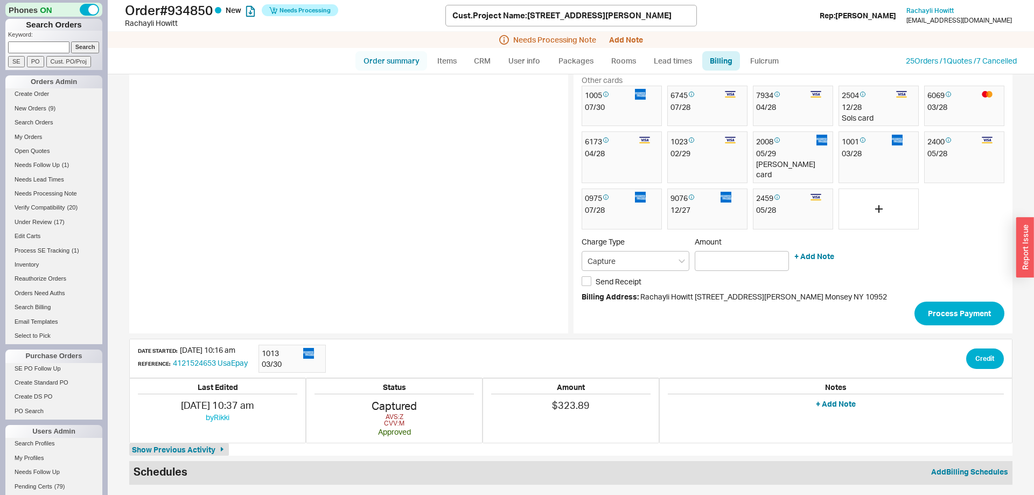
click at [405, 54] on link "Order summary" at bounding box center [392, 60] width 72 height 19
select select "*"
select select "LOW"
select select "3"
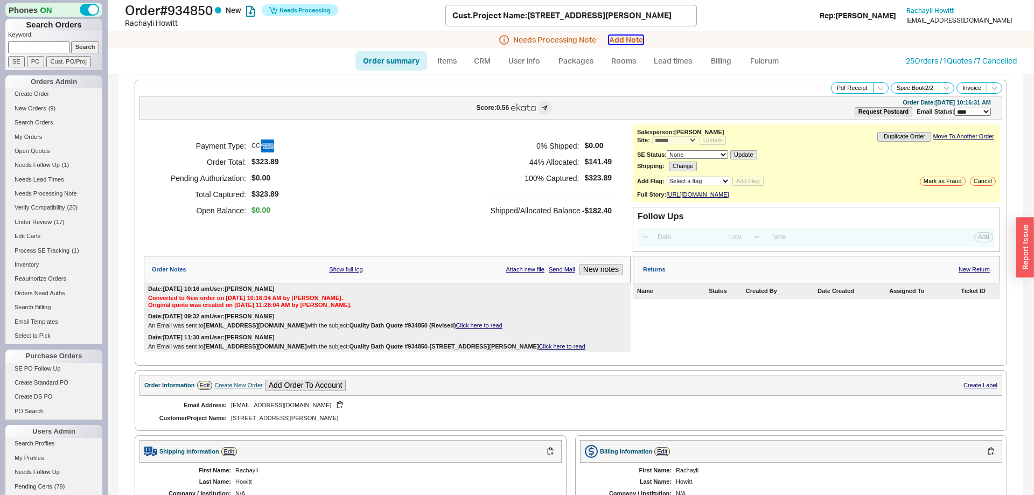
click at [628, 38] on button "Add Note" at bounding box center [626, 40] width 34 height 9
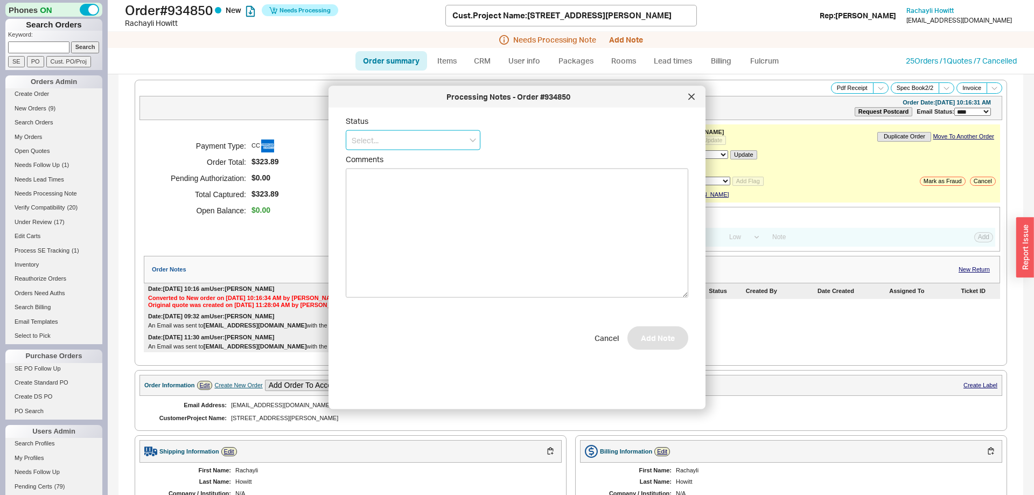
click at [406, 145] on input at bounding box center [413, 140] width 135 height 20
click at [378, 227] on div "No Status" at bounding box center [413, 219] width 134 height 19
type input "No Status"
click at [668, 344] on button "Add Note" at bounding box center [658, 343] width 61 height 24
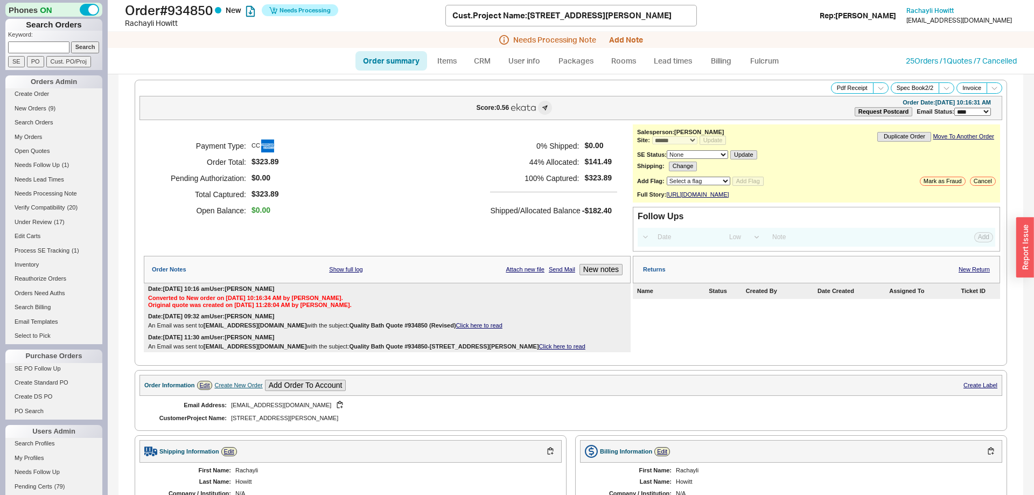
scroll to position [401, 0]
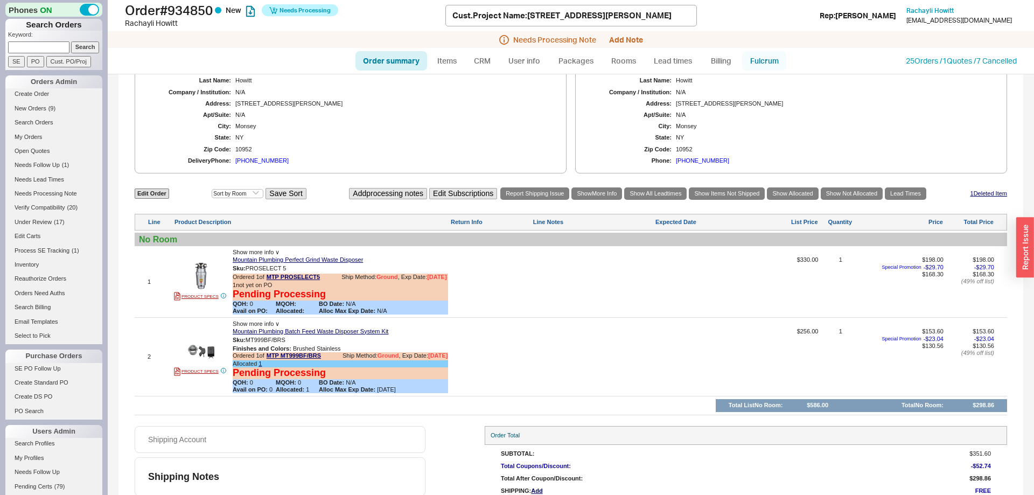
click at [759, 56] on link "Fulcrum" at bounding box center [764, 60] width 44 height 19
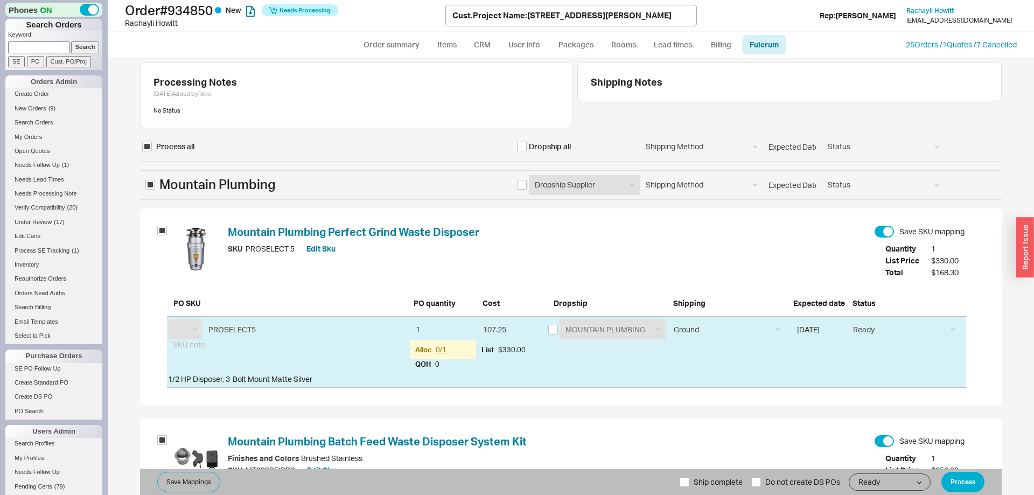
scroll to position [158, 0]
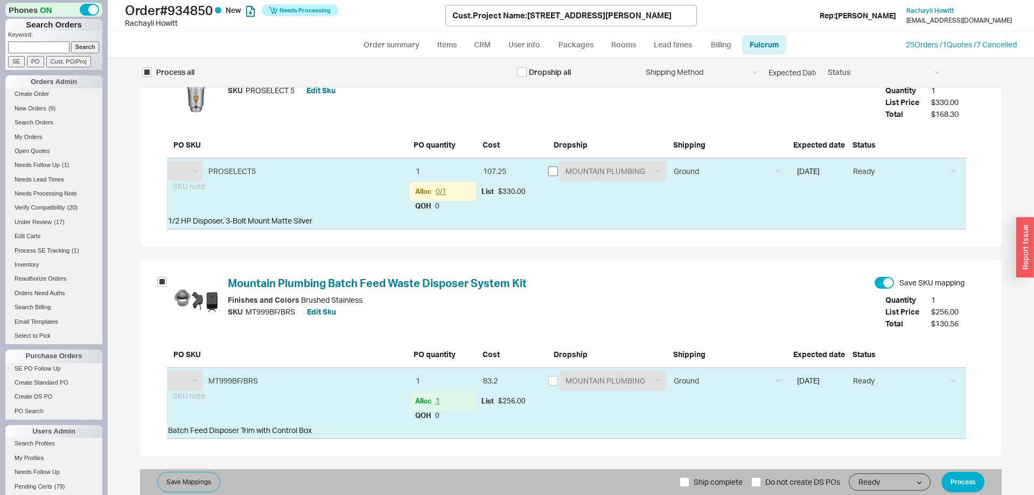
select select "MTP"
click at [551, 172] on input "checkbox" at bounding box center [553, 171] width 10 height 10
checkbox input "true"
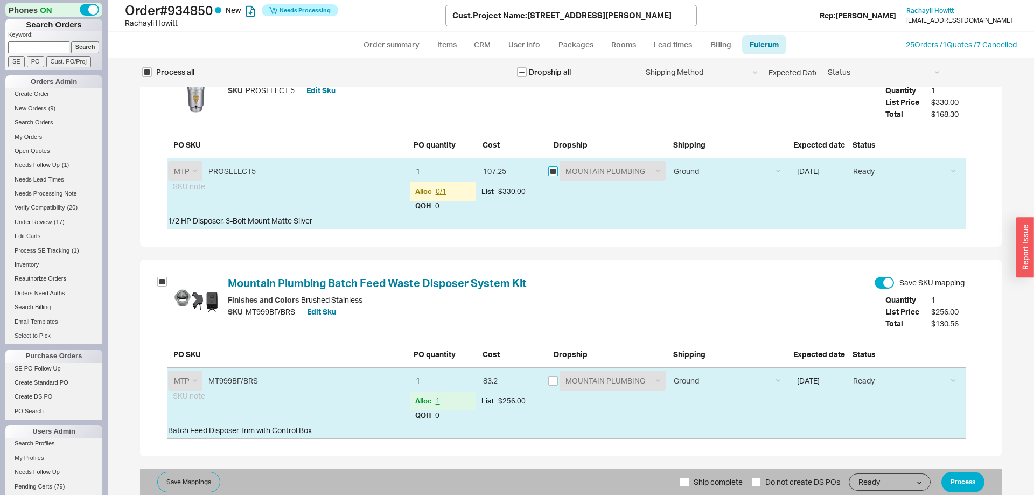
checkbox input "true"
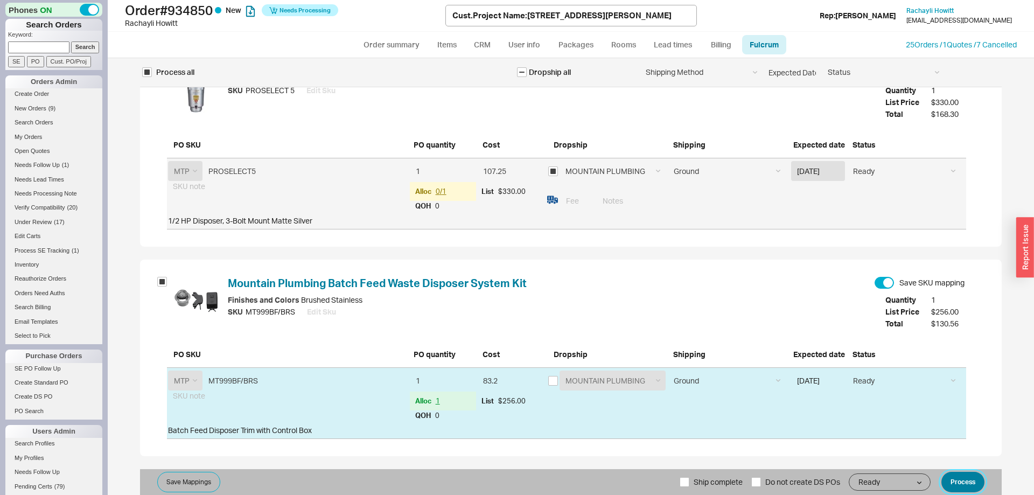
click at [950, 479] on button "Process" at bounding box center [963, 482] width 43 height 20
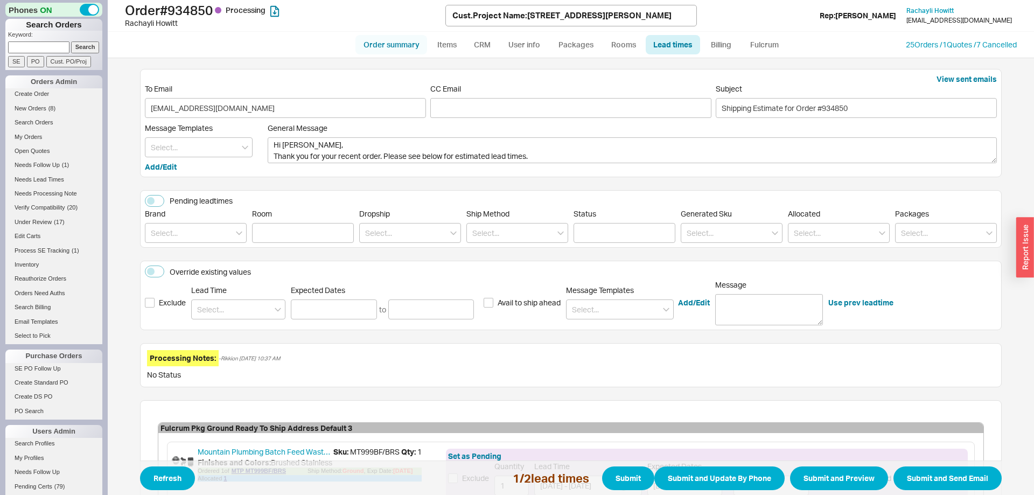
click at [389, 48] on link "Order summary" at bounding box center [392, 44] width 72 height 19
select select "*"
select select "LOW"
select select "3"
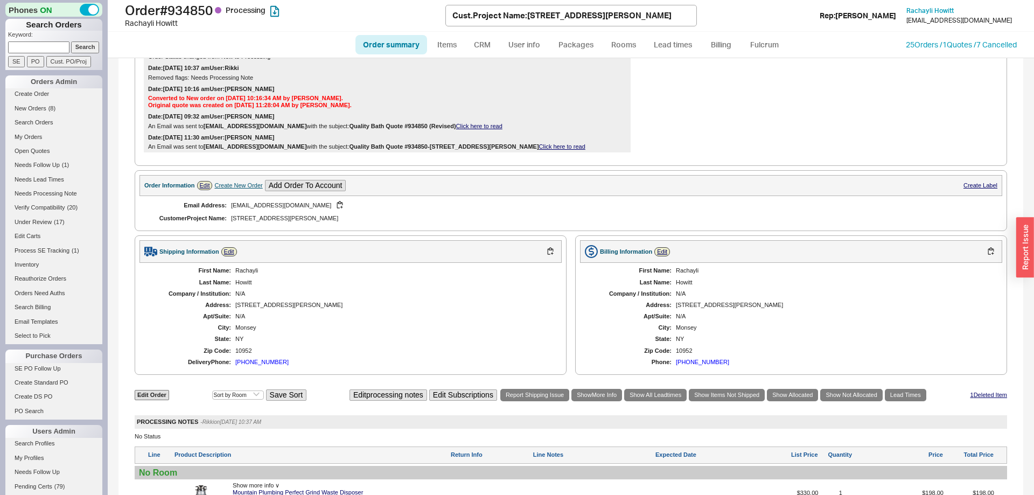
scroll to position [385, 0]
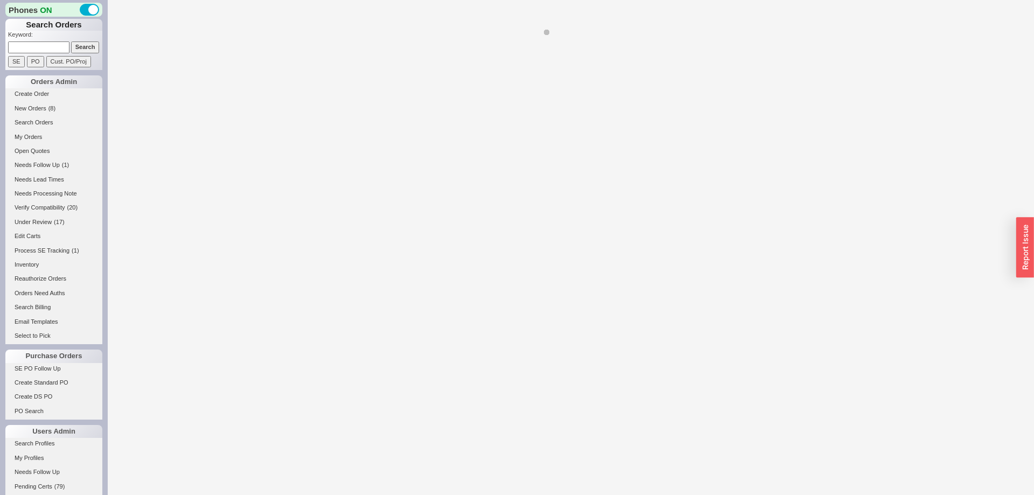
select select "*"
select select "LOW"
select select "3"
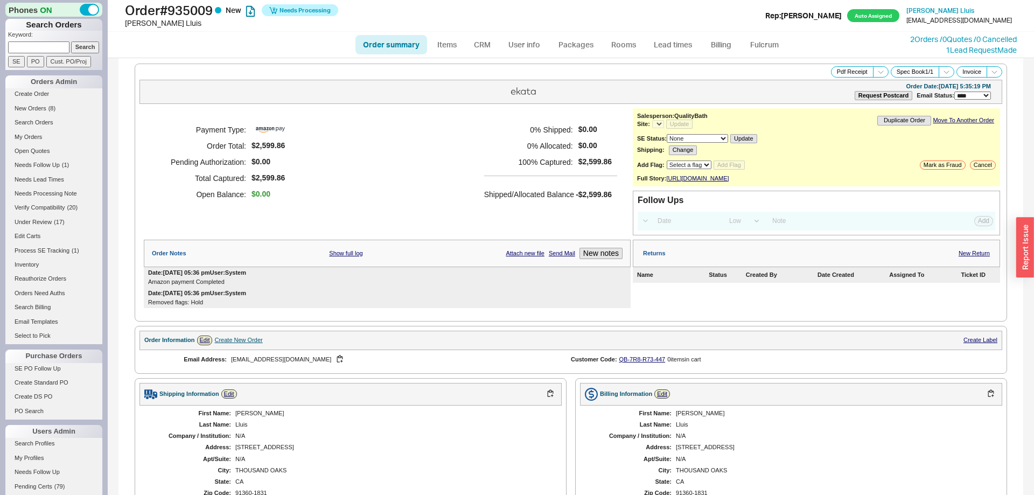
select select "*"
click at [439, 48] on link "Items" at bounding box center [446, 44] width 35 height 19
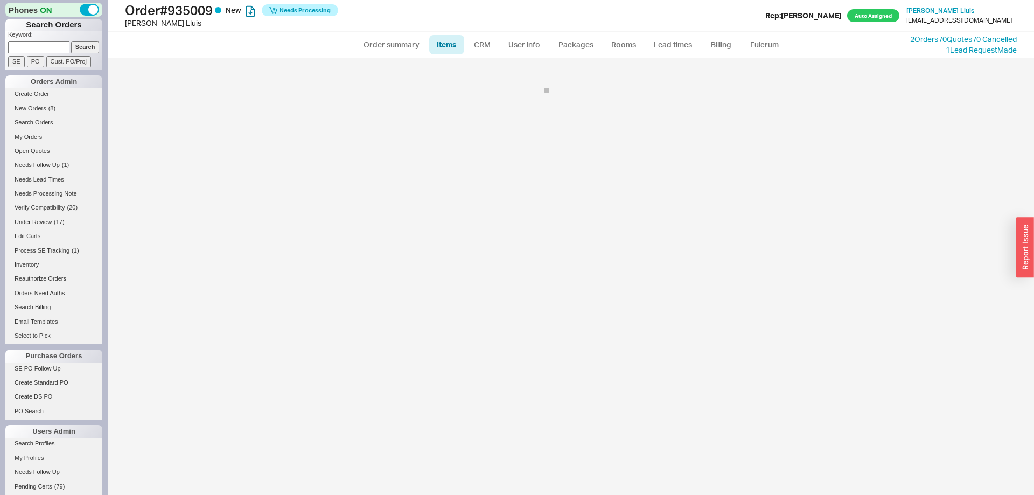
select select "3"
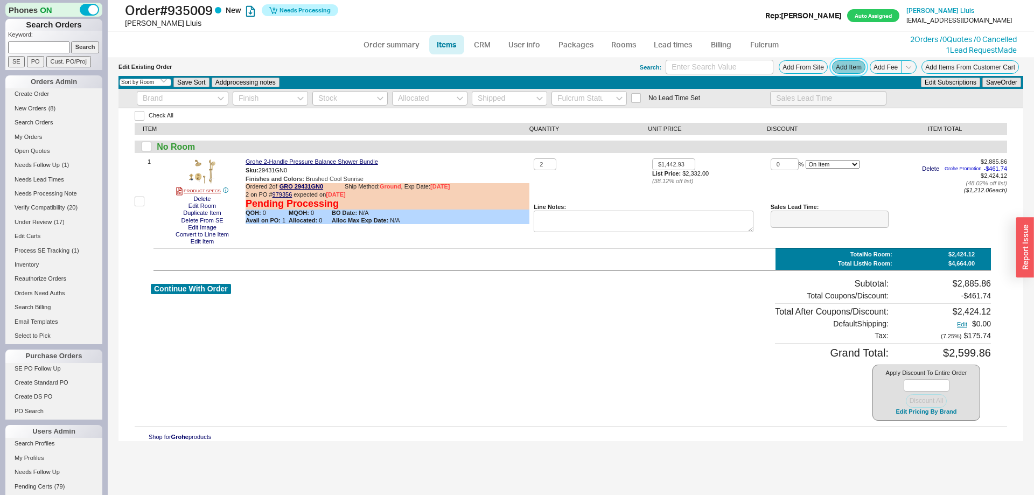
click at [860, 72] on button "Add Item" at bounding box center [848, 66] width 33 height 13
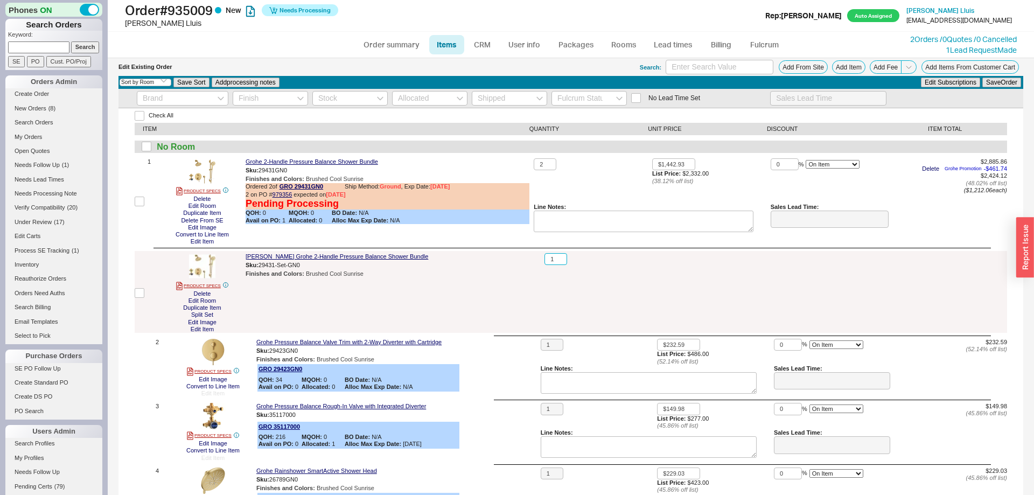
click at [553, 258] on input "1" at bounding box center [556, 259] width 23 height 12
type input "2"
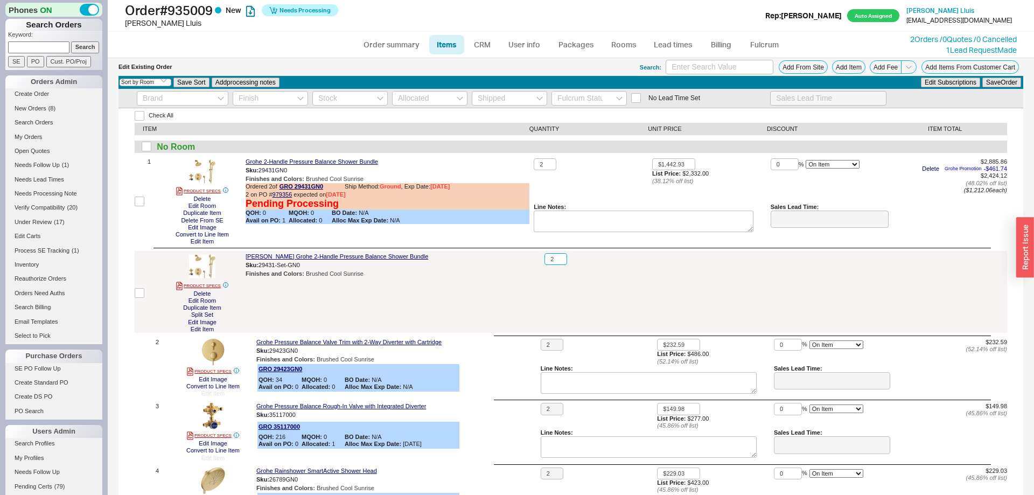
type input "2"
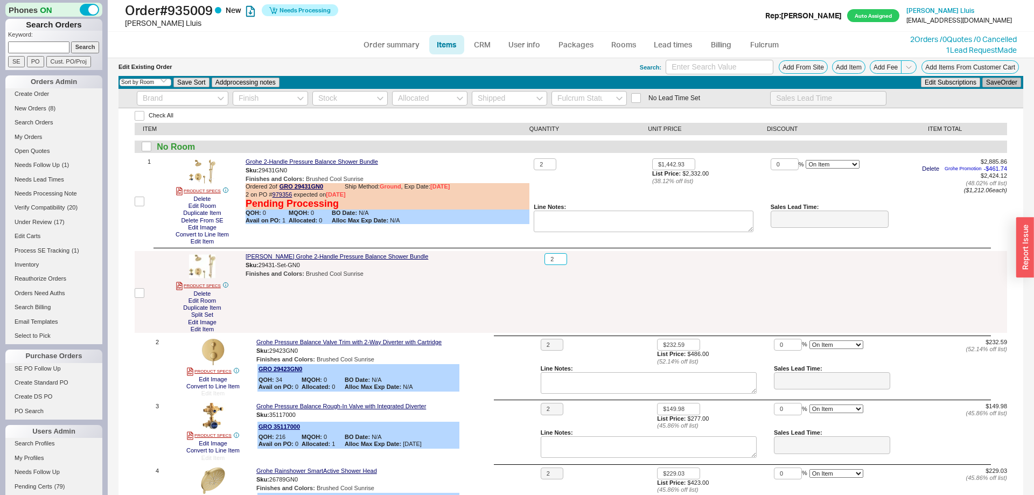
type input "2"
click at [1000, 81] on button "Save Order" at bounding box center [1002, 83] width 39 height 10
click at [199, 198] on button "Delete" at bounding box center [203, 199] width 24 height 7
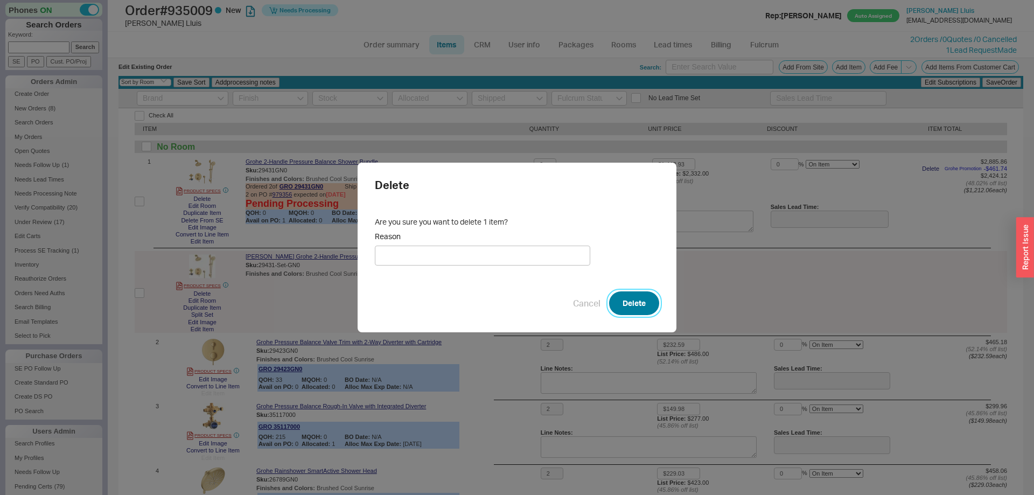
click at [643, 298] on button "Delete" at bounding box center [634, 303] width 50 height 24
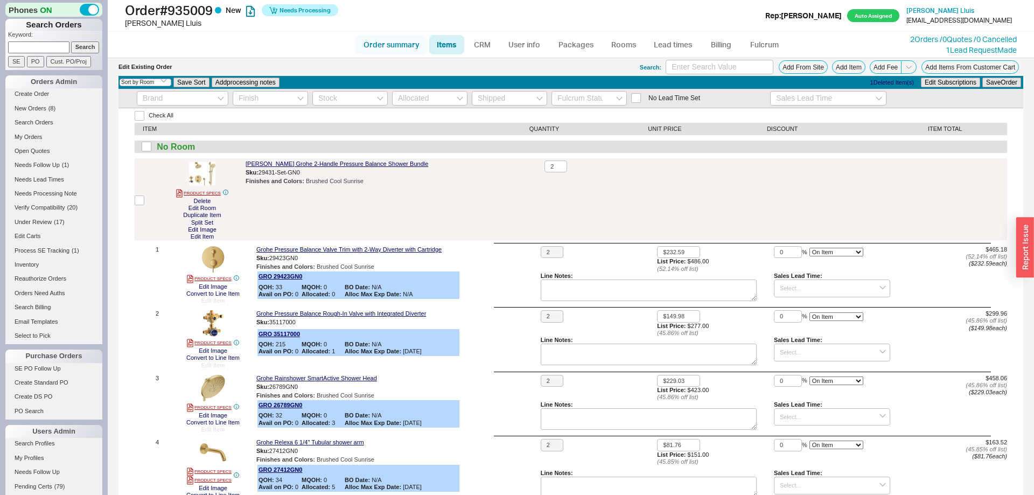
click at [371, 50] on link "Order summary" at bounding box center [392, 44] width 72 height 19
select select "*"
select select "LOW"
select select "3"
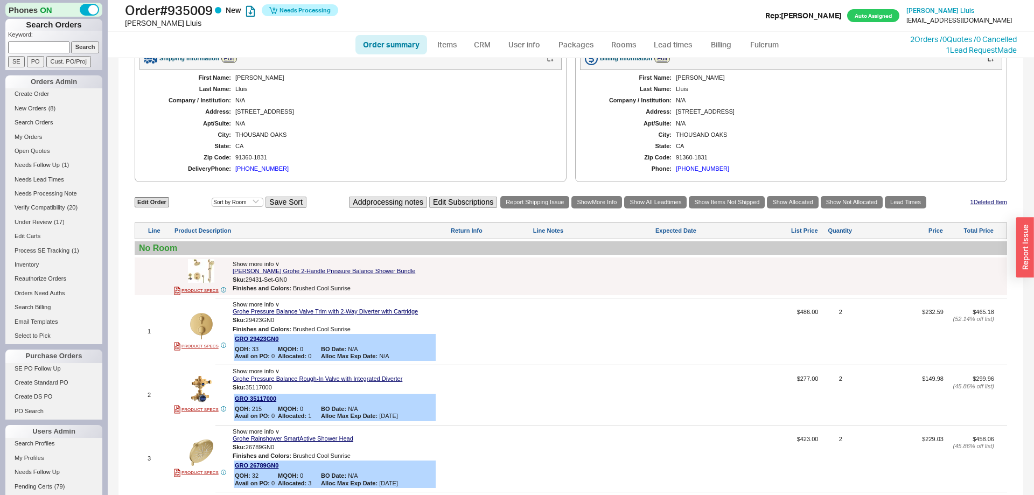
scroll to position [252, 0]
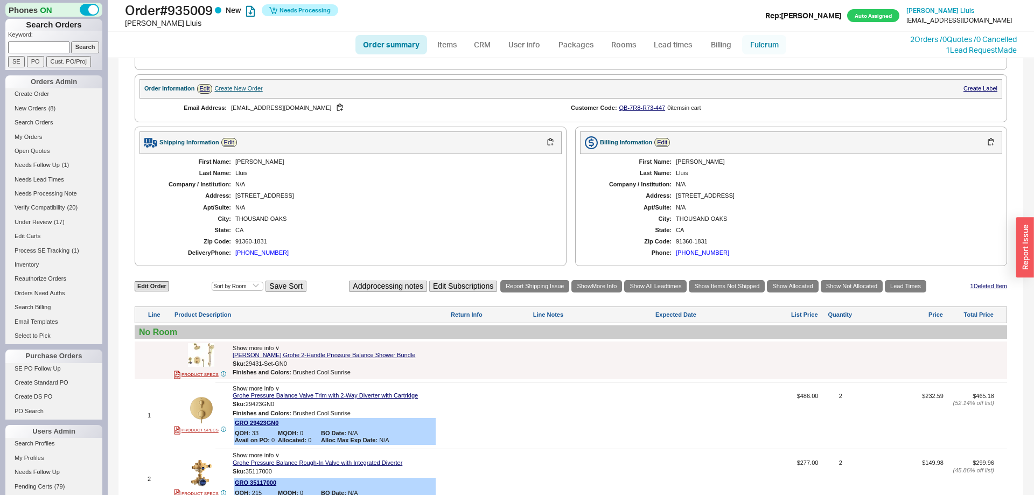
click at [771, 51] on link "Fulcrum" at bounding box center [764, 44] width 44 height 19
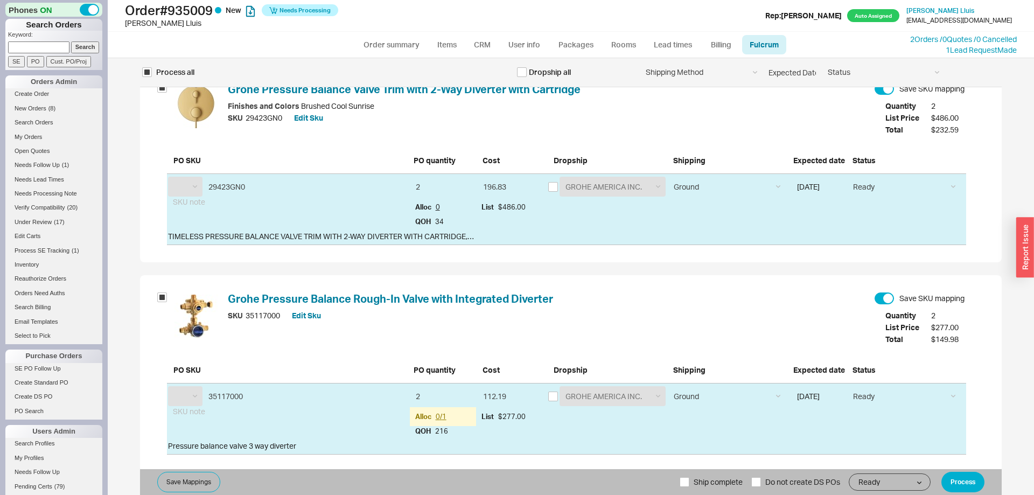
select select "GRO"
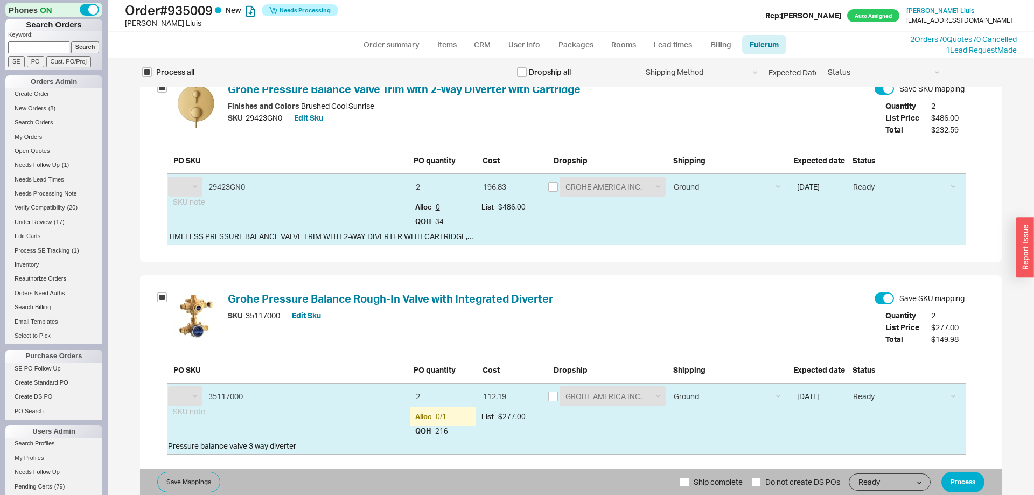
select select "GRO"
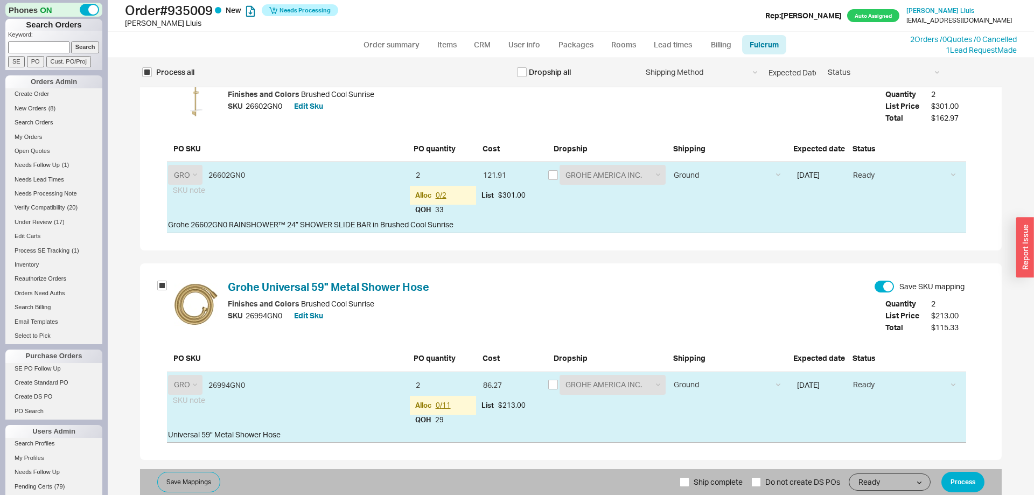
scroll to position [1389, 0]
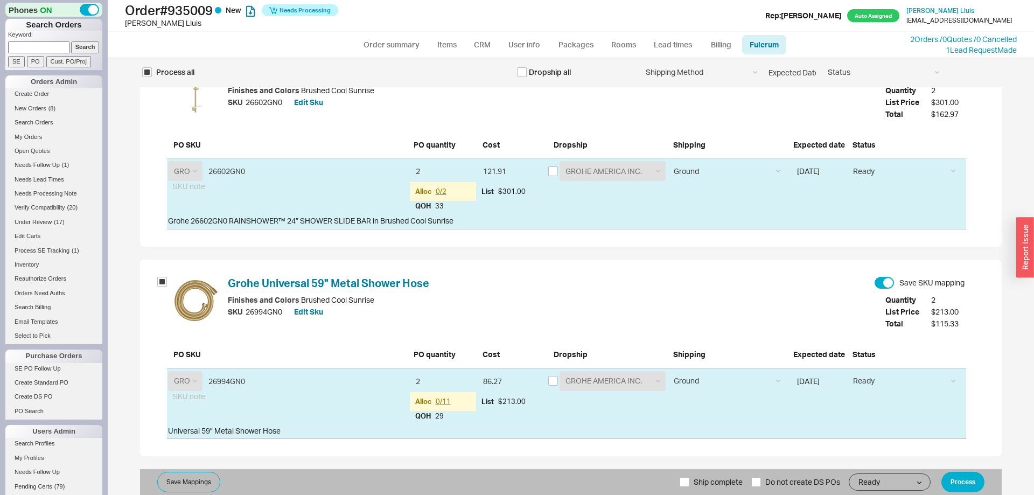
click at [700, 486] on span "Ship complete" at bounding box center [718, 482] width 49 height 26
click at [690, 486] on input "Ship complete" at bounding box center [685, 482] width 10 height 10
checkbox input "true"
click at [966, 482] on button "Process" at bounding box center [963, 482] width 43 height 20
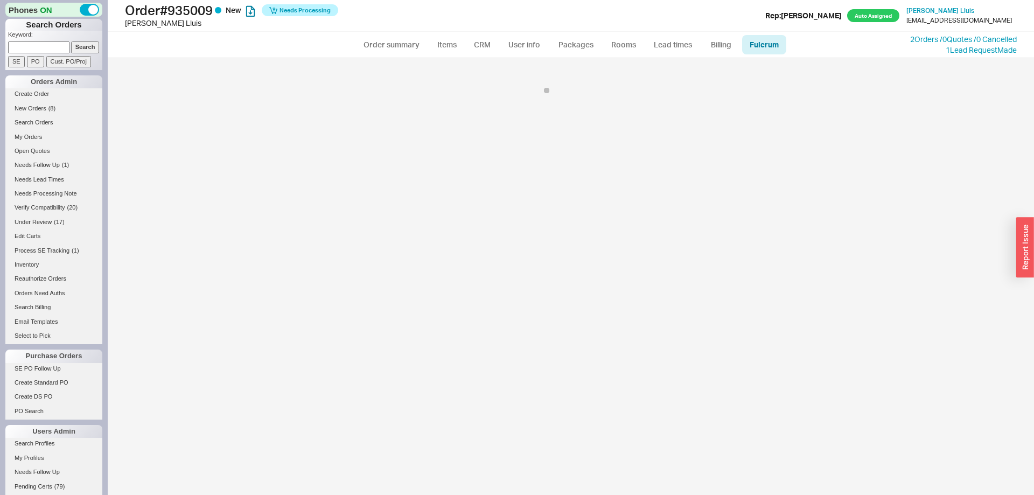
scroll to position [0, 0]
select select "GRO"
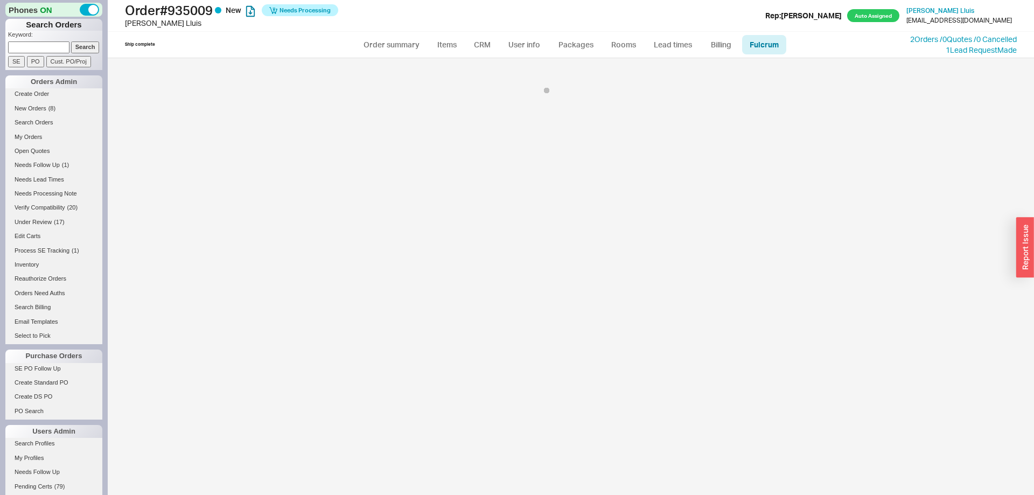
select select "GRO"
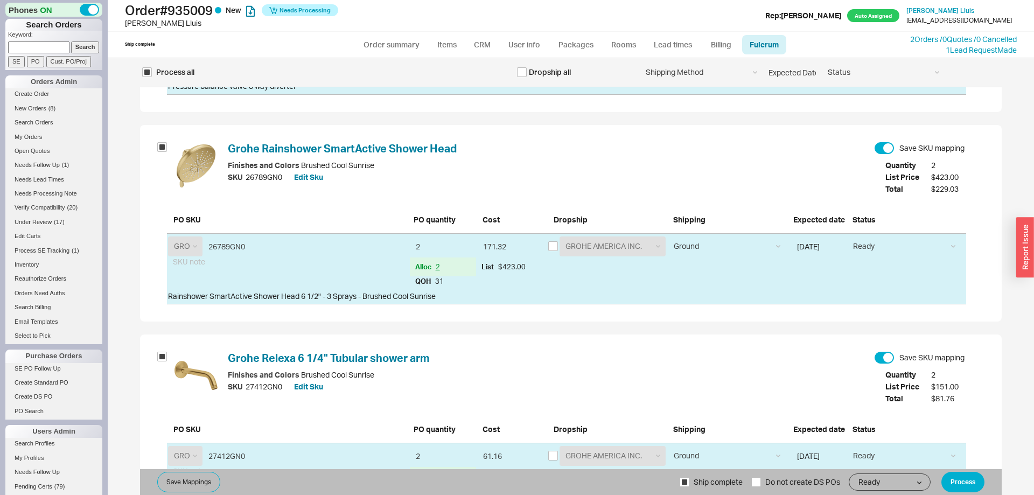
scroll to position [495, 0]
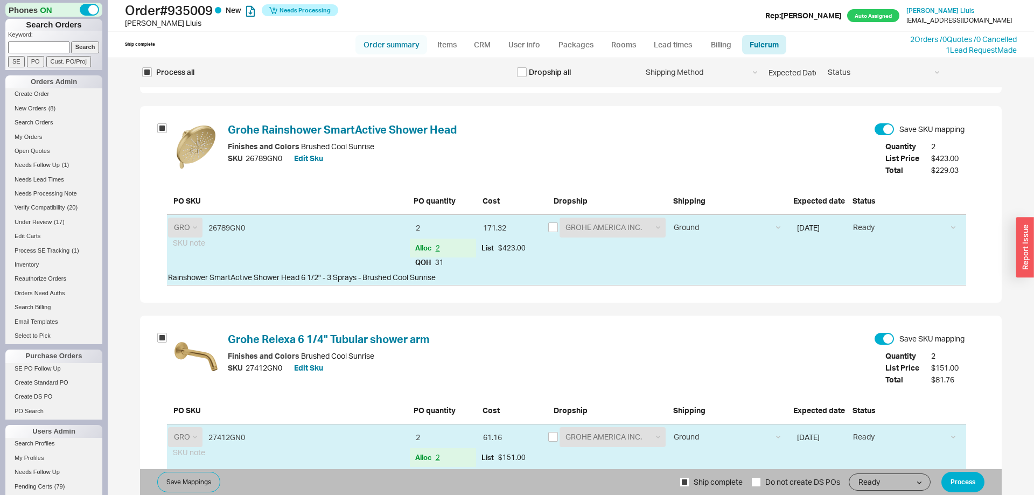
click at [401, 52] on link "Order summary" at bounding box center [392, 44] width 72 height 19
select select "*"
select select "LOW"
select select "3"
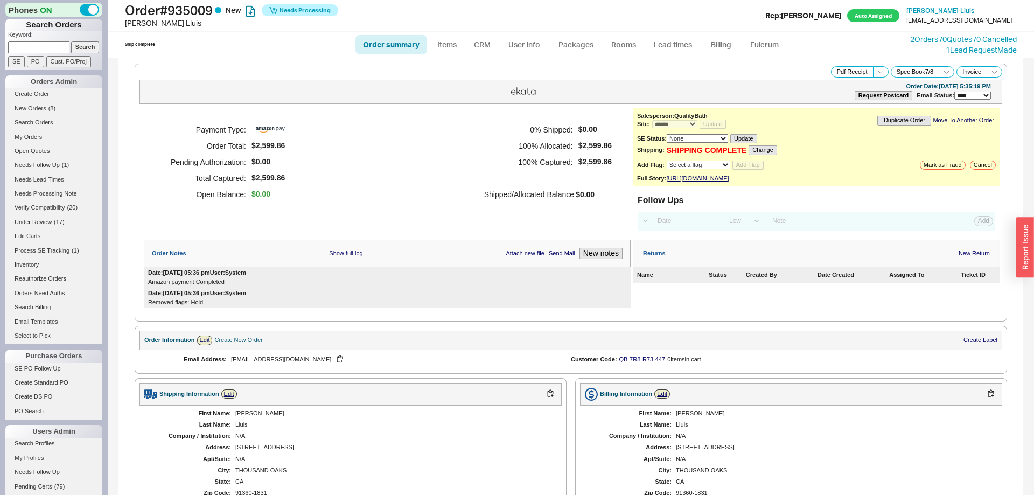
click at [749, 55] on ul "Order summary Items CRM User info Packages Rooms Lead times Billing Fulcrum" at bounding box center [571, 45] width 440 height 26
click at [761, 45] on link "Fulcrum" at bounding box center [764, 44] width 44 height 19
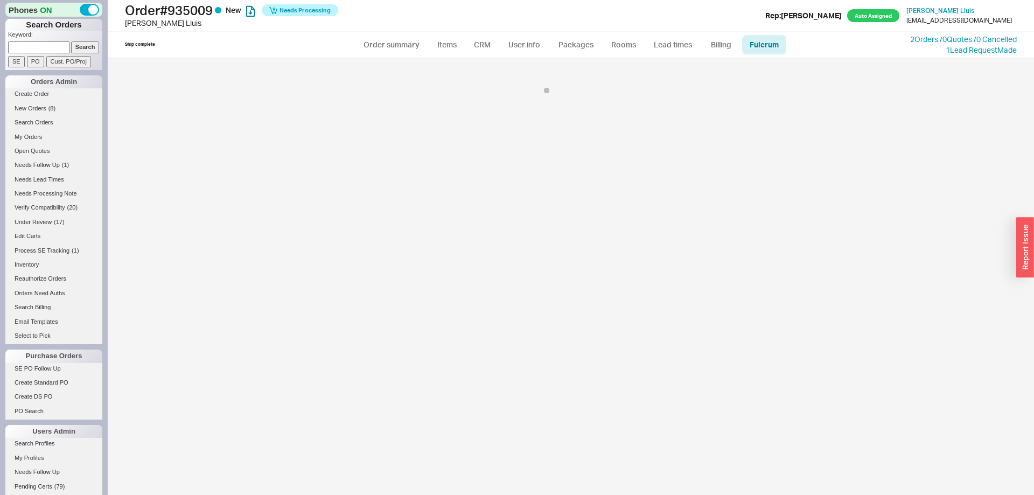
select select "GRO"
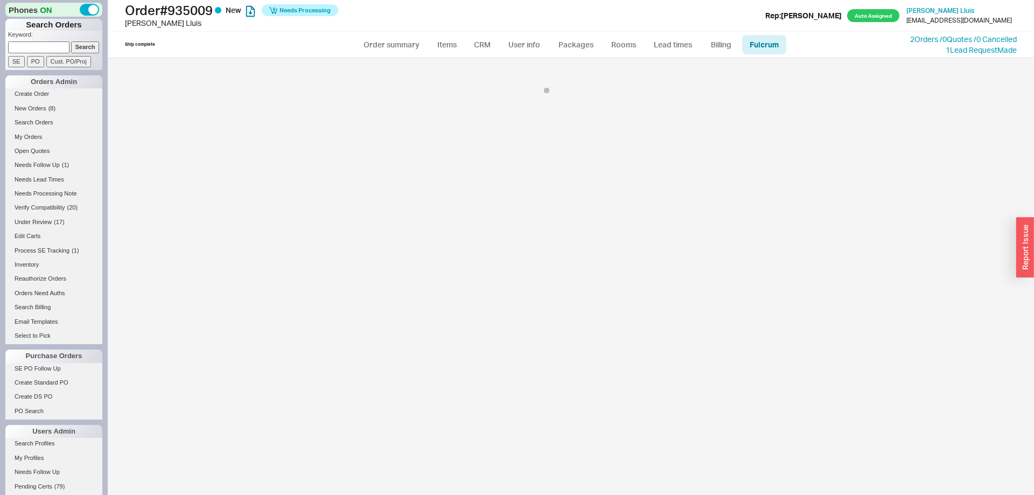
select select "GRO"
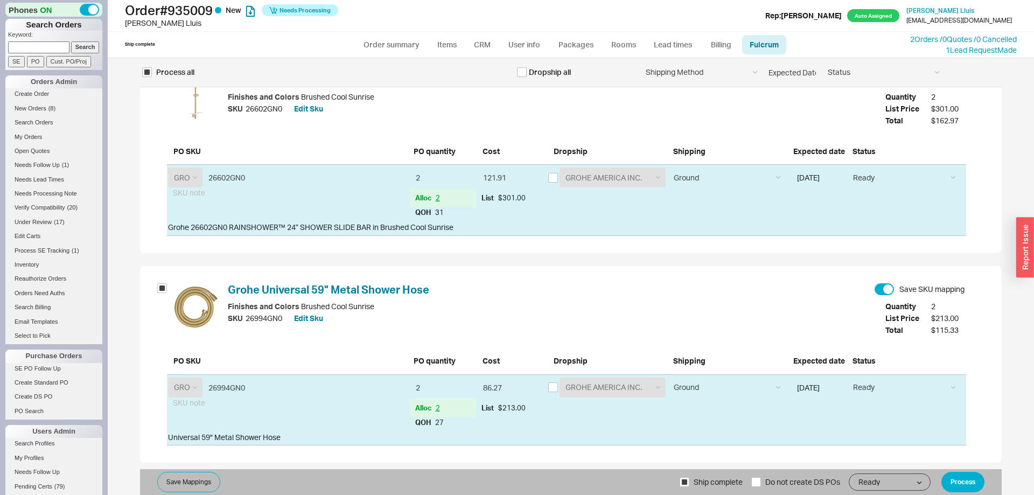
scroll to position [1389, 0]
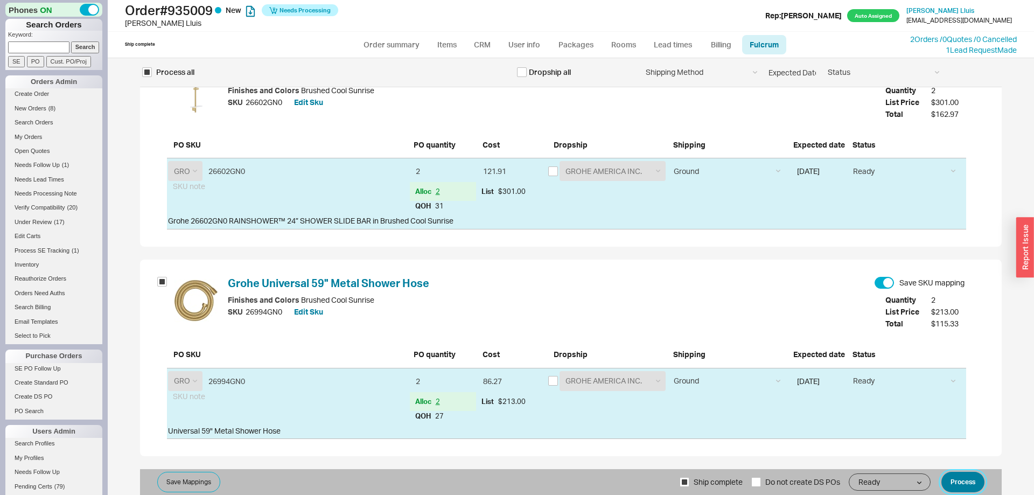
click at [958, 485] on button "Process" at bounding box center [963, 482] width 43 height 20
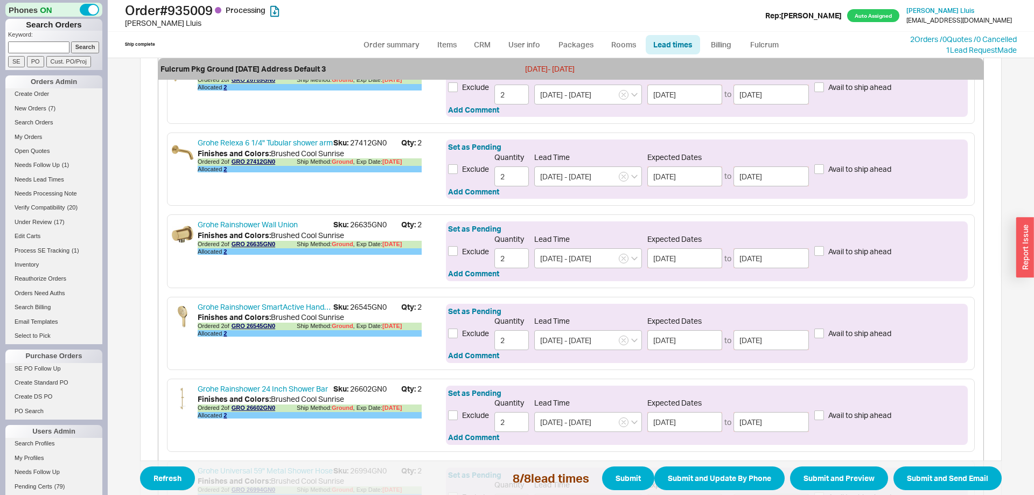
scroll to position [657, 0]
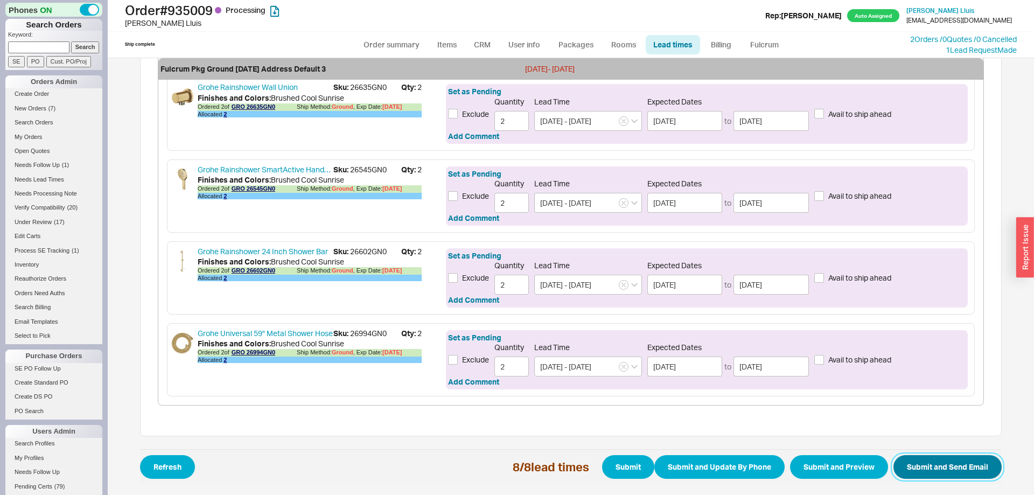
click at [957, 471] on button "Submit and Send Email" at bounding box center [948, 467] width 108 height 24
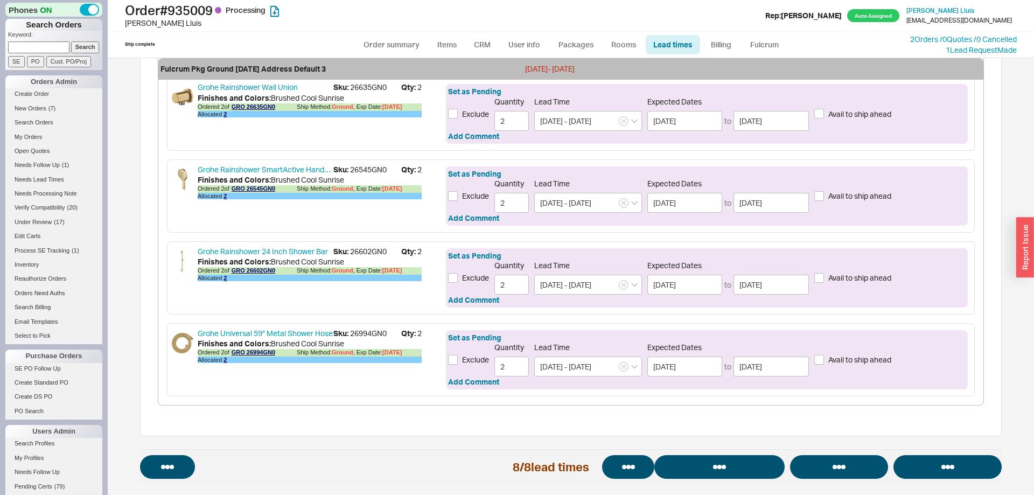
select select "*"
select select "LOW"
select select "3"
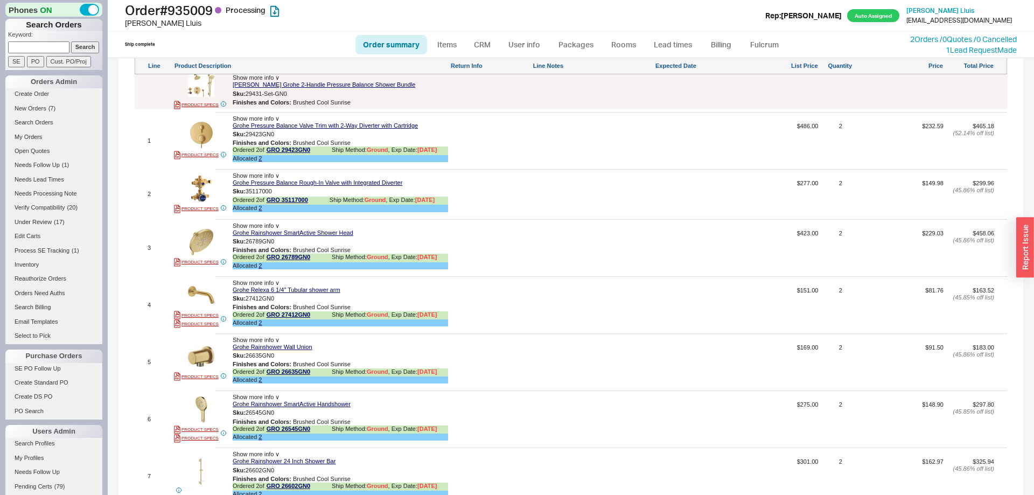
select select "*"
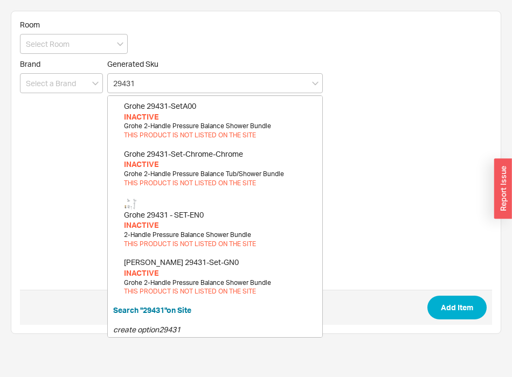
scroll to position [695, 0]
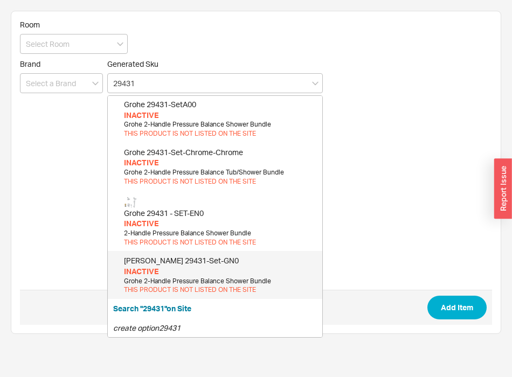
click at [209, 273] on div "INACTIVE" at bounding box center [220, 271] width 193 height 11
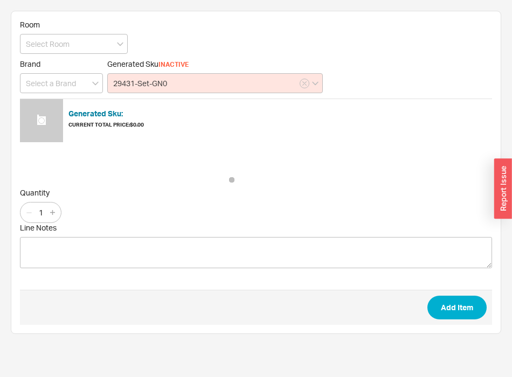
type input "29431-Set-GN0"
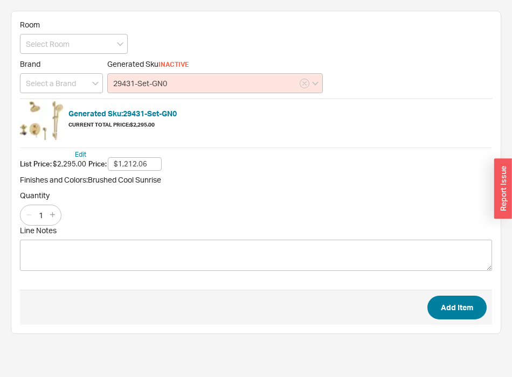
type input "$1,212.06"
click at [458, 315] on button "Add Item" at bounding box center [456, 308] width 59 height 24
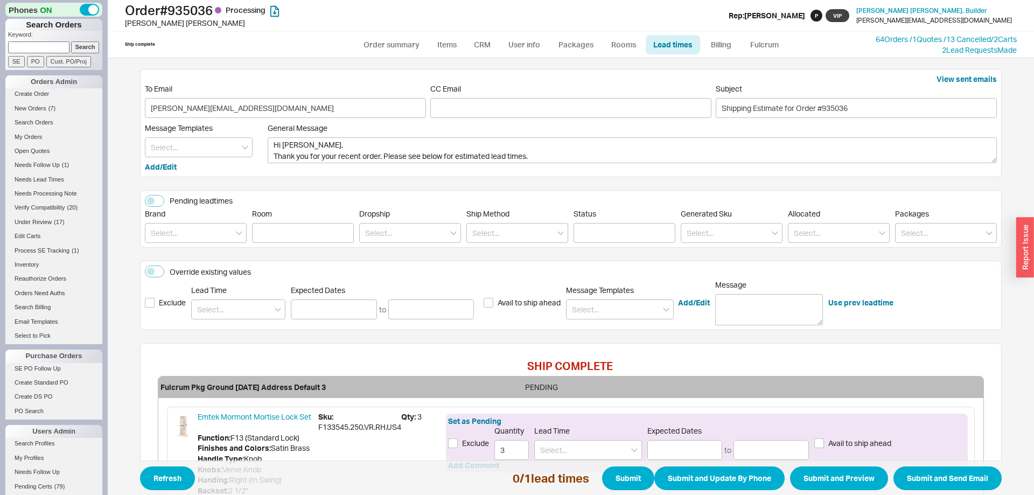
scroll to position [130, 0]
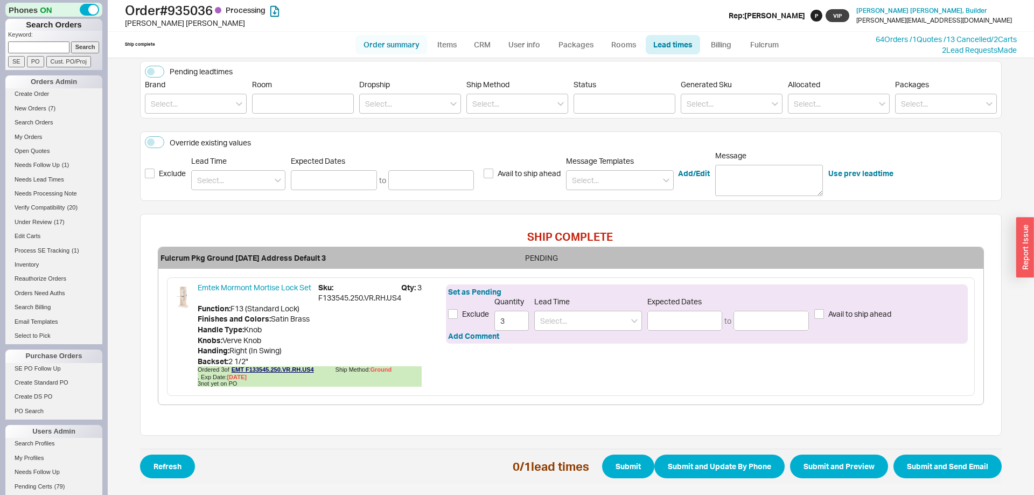
click at [391, 52] on link "Order summary" at bounding box center [392, 44] width 72 height 19
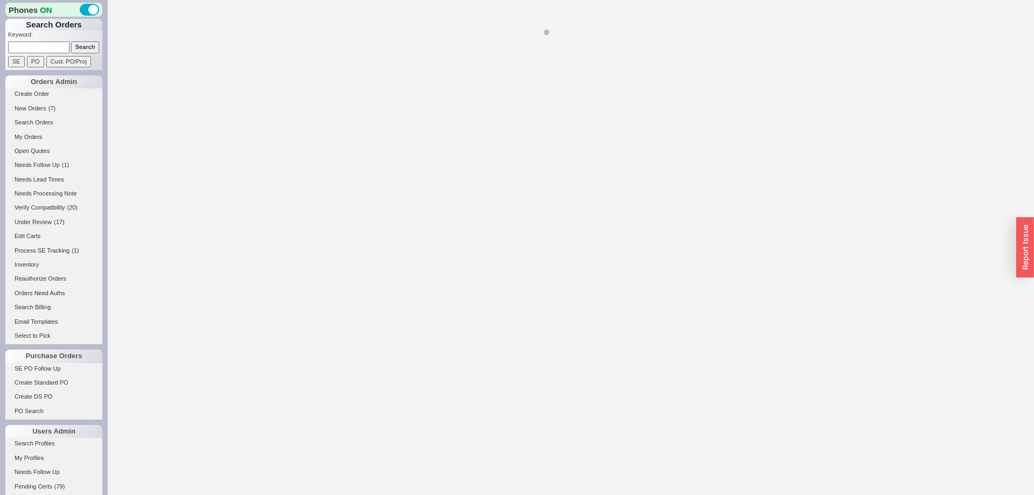
select select "*"
select select "LOW"
select select "3"
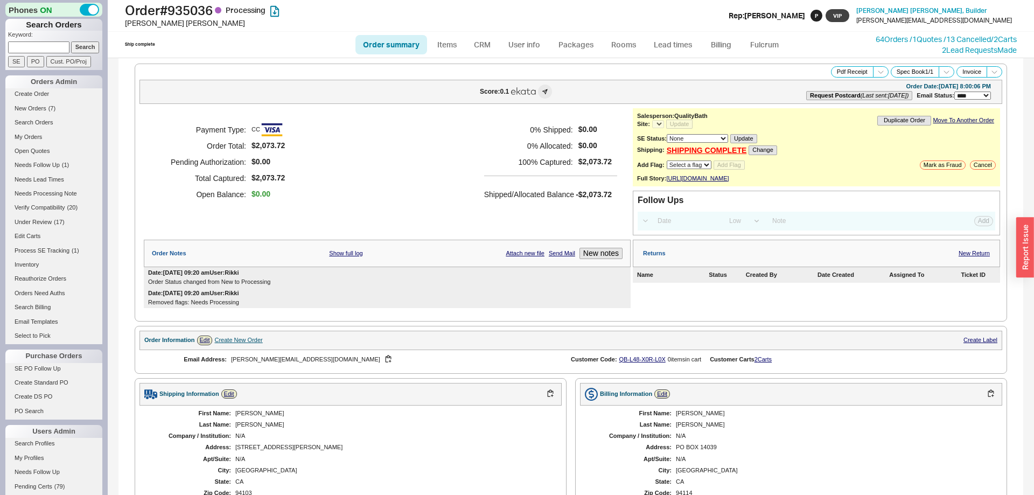
select select "**"
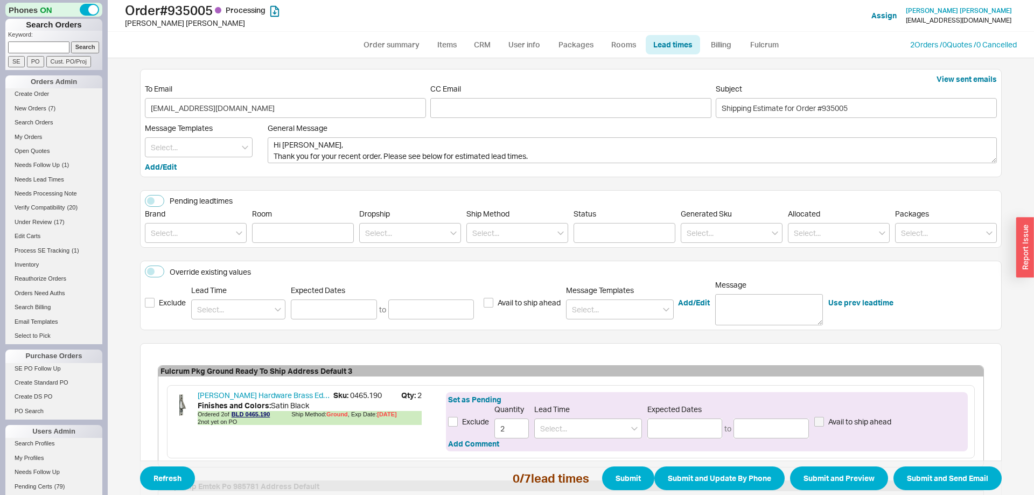
scroll to position [495, 0]
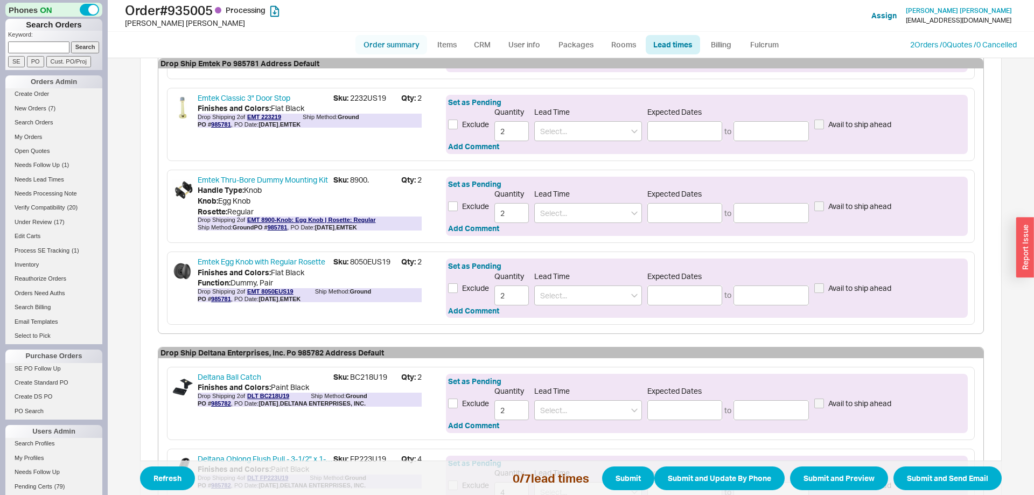
click at [386, 48] on link "Order summary" at bounding box center [392, 44] width 72 height 19
select select "*"
select select "LOW"
select select "3"
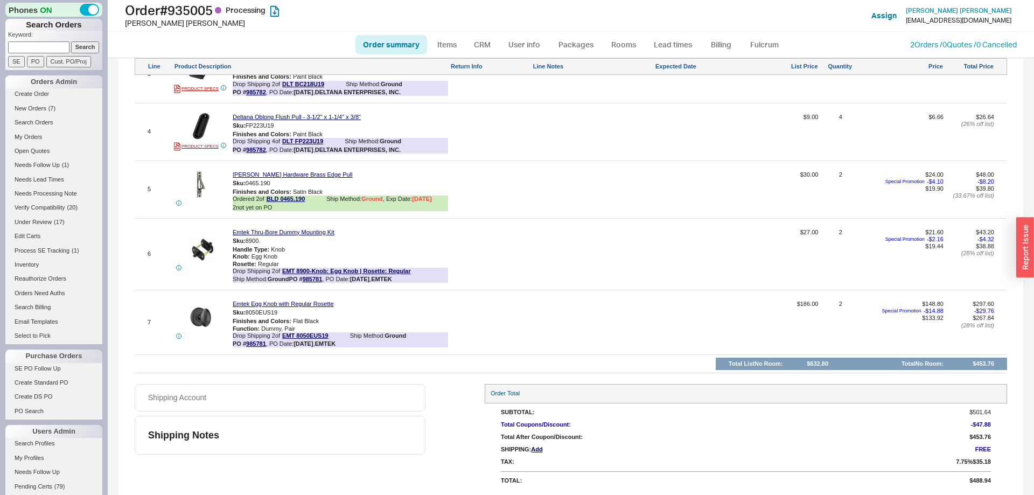
scroll to position [469, 0]
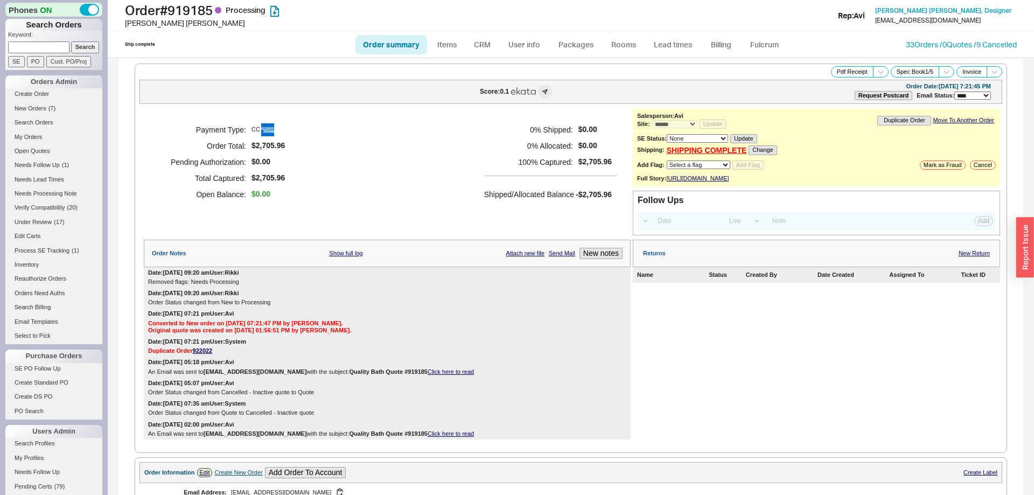
select select "*"
select select "LOW"
select select "3"
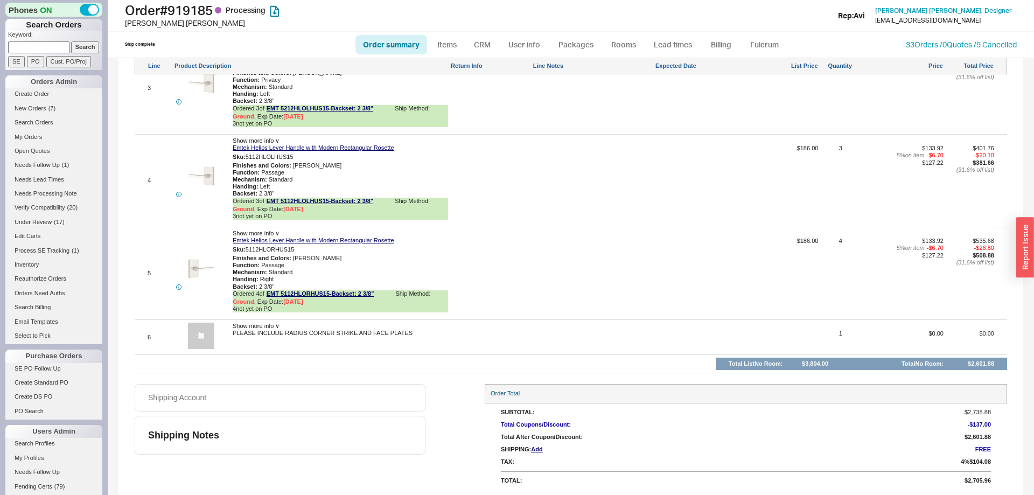
click at [398, 47] on link "Order summary" at bounding box center [392, 44] width 72 height 19
select select "*"
select select "LOW"
select select "3"
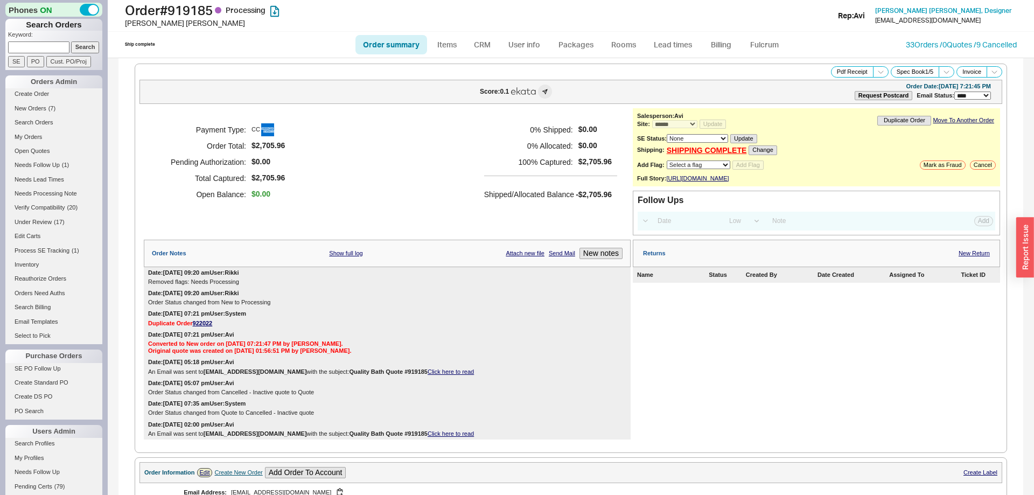
scroll to position [659, 0]
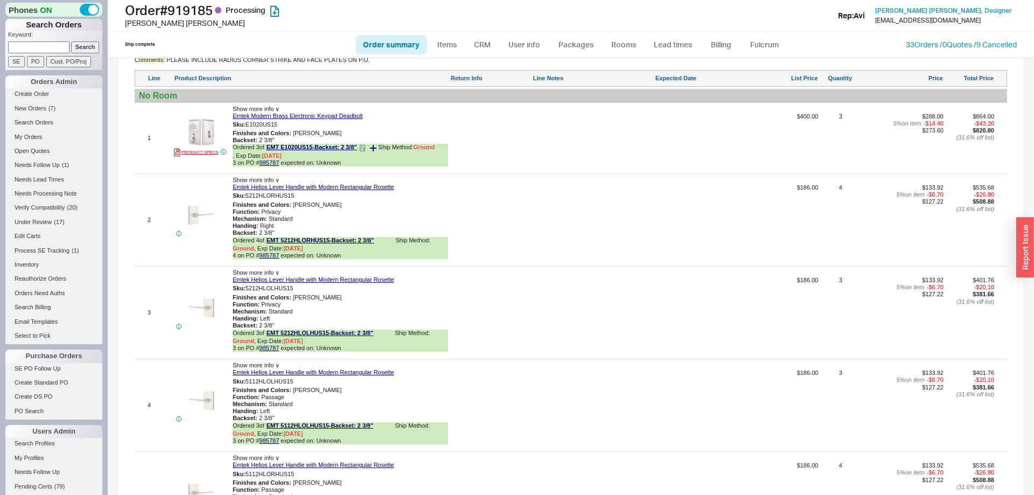
click at [271, 166] on span "3 on PO # 985787" at bounding box center [256, 162] width 46 height 7
click at [270, 166] on link "985787" at bounding box center [270, 162] width 20 height 6
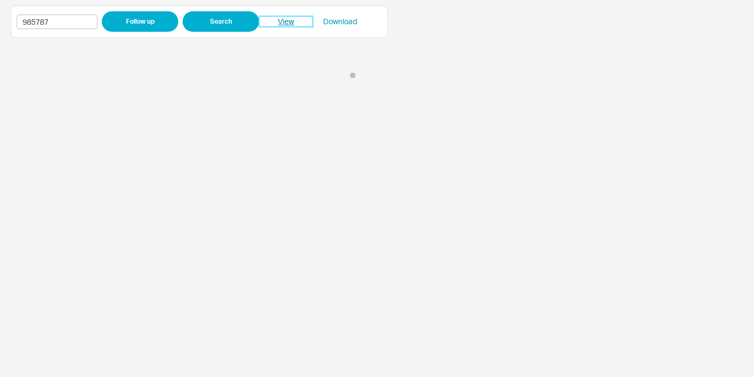
click at [290, 22] on link "View" at bounding box center [286, 21] width 54 height 11
